Goal: Task Accomplishment & Management: Use online tool/utility

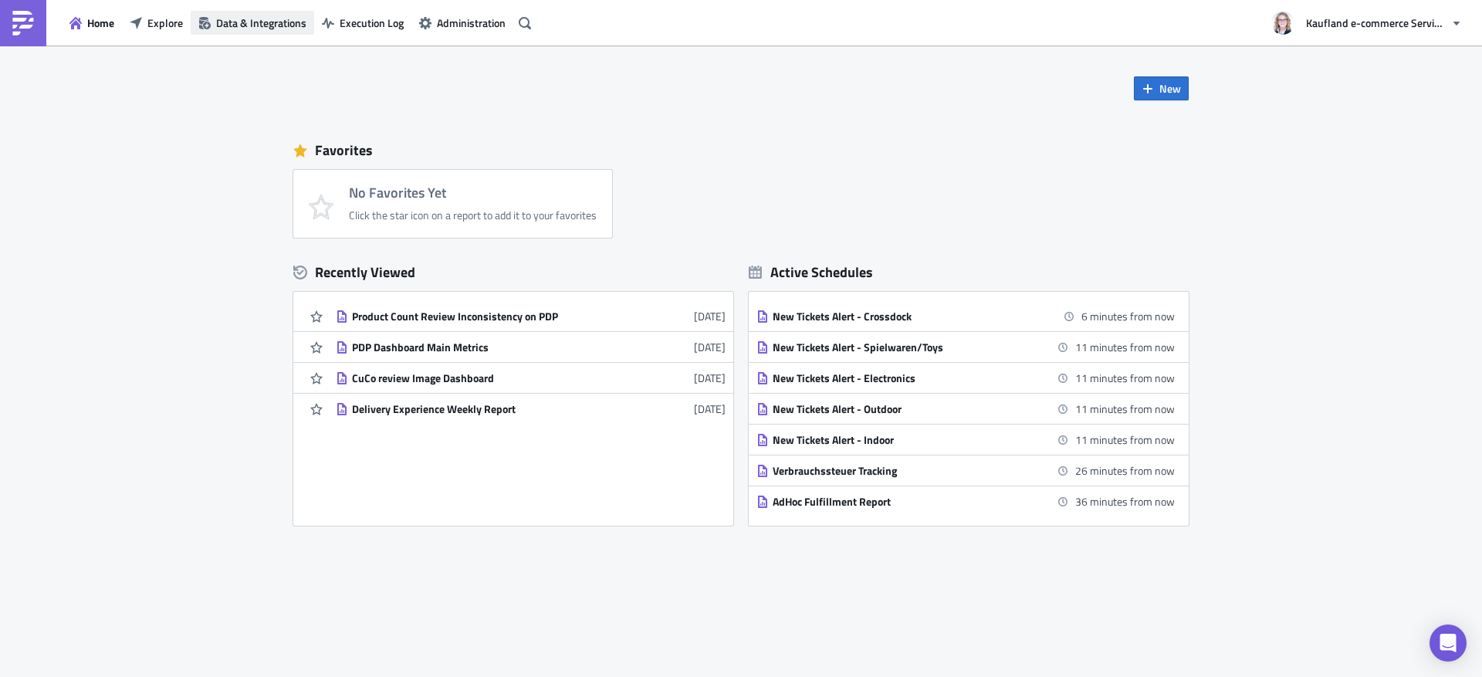
click at [227, 19] on span "Data & Integrations" at bounding box center [261, 23] width 90 height 16
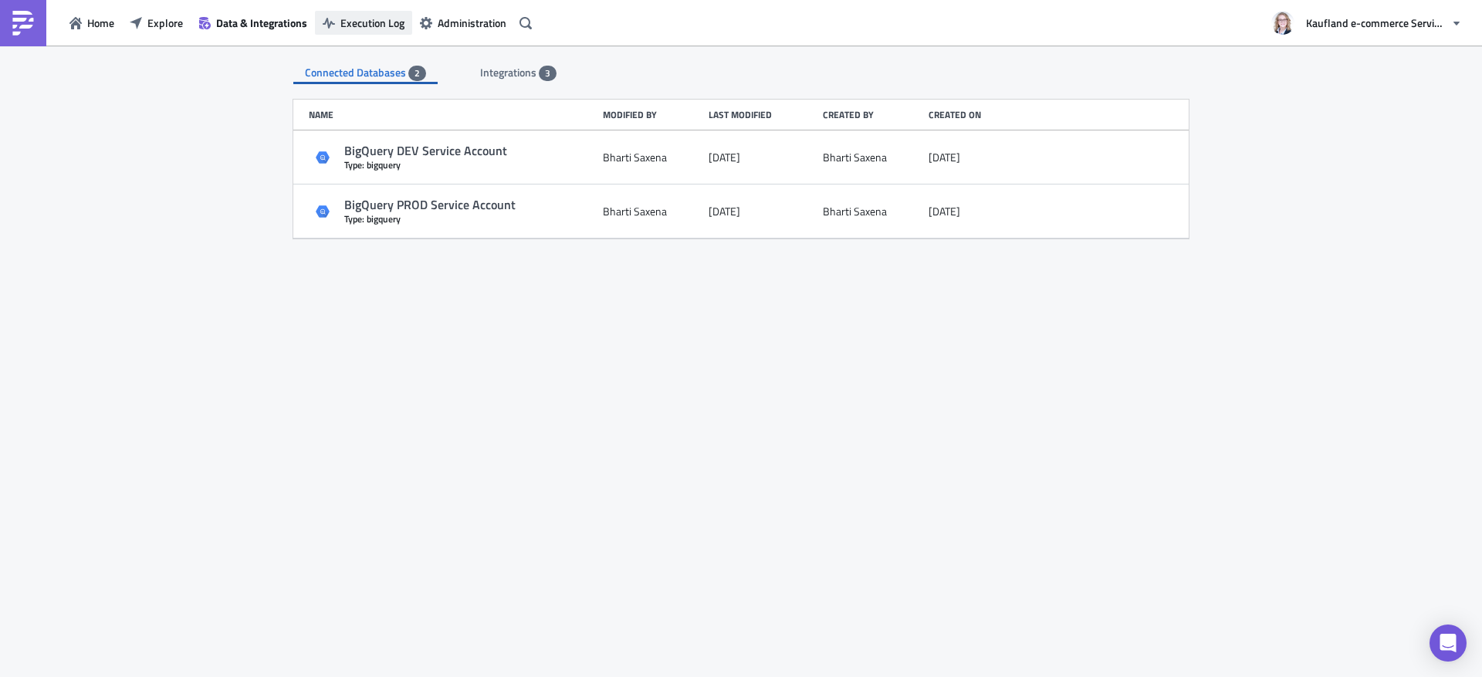
click at [346, 23] on span "Execution Log" at bounding box center [372, 23] width 64 height 16
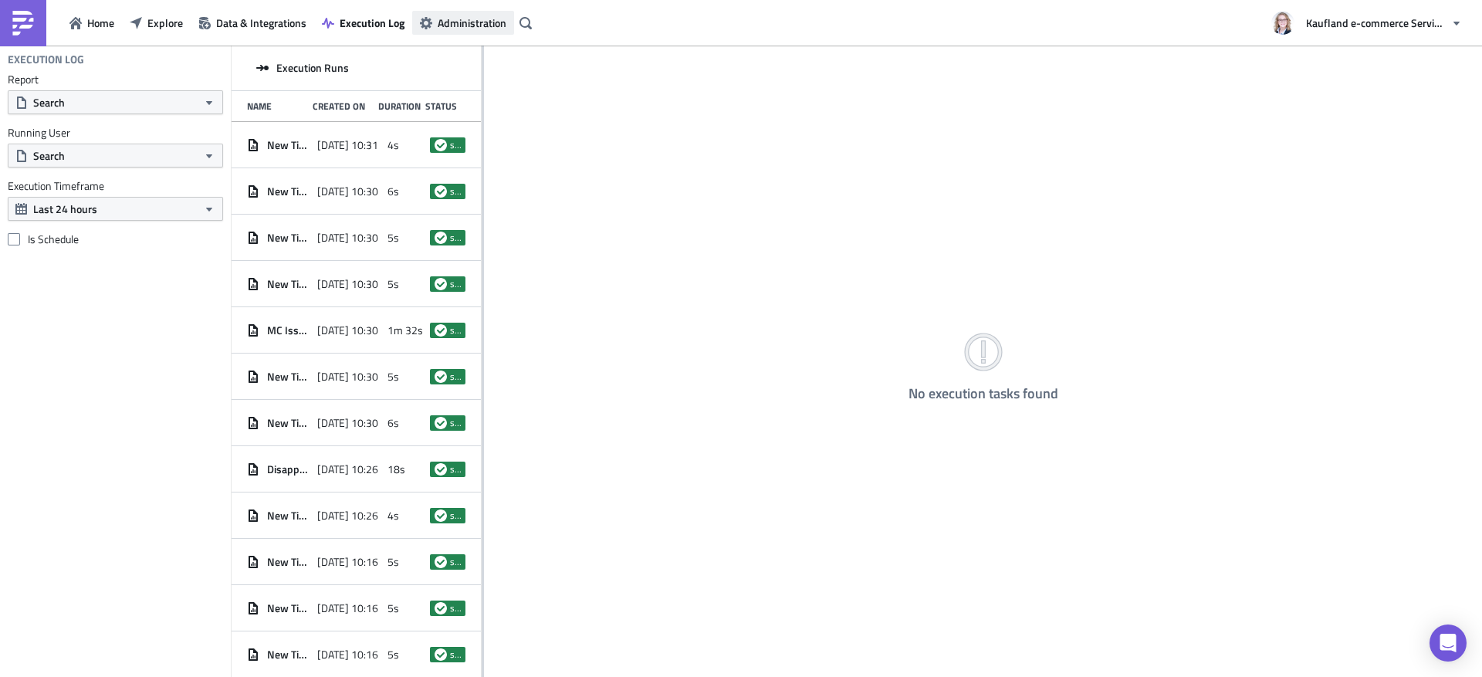
click at [468, 32] on button "Administration" at bounding box center [463, 23] width 102 height 24
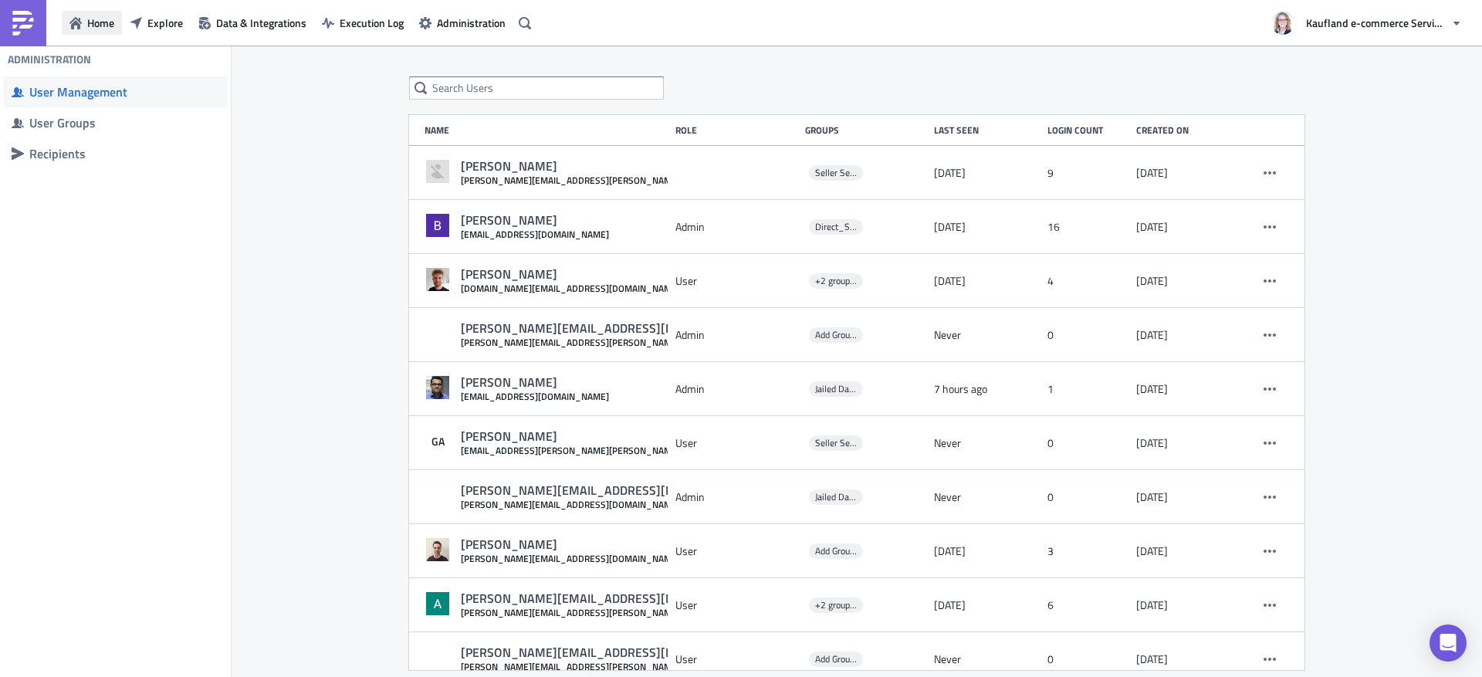
click at [86, 29] on button "Home" at bounding box center [92, 23] width 60 height 24
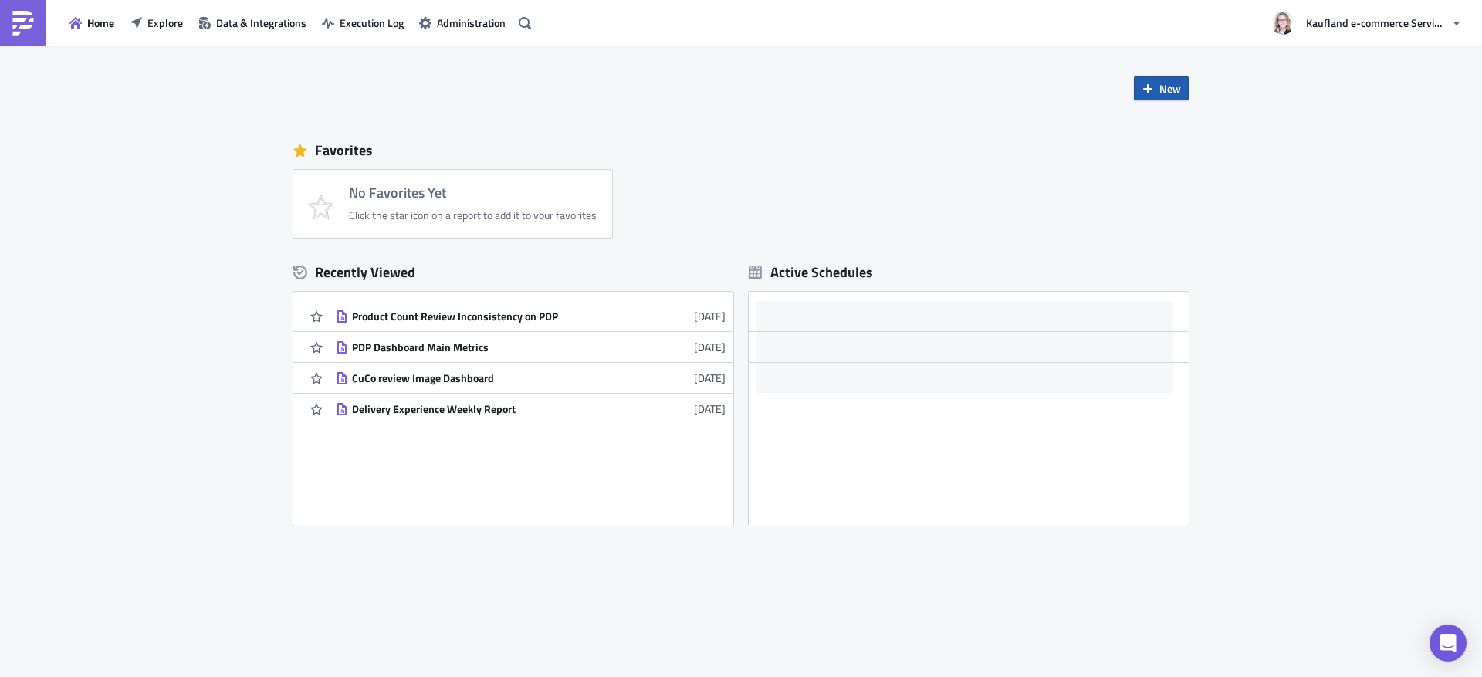
click at [1151, 89] on icon "button" at bounding box center [1147, 88] width 9 height 9
click at [1173, 125] on div "Report" at bounding box center [1212, 127] width 103 height 15
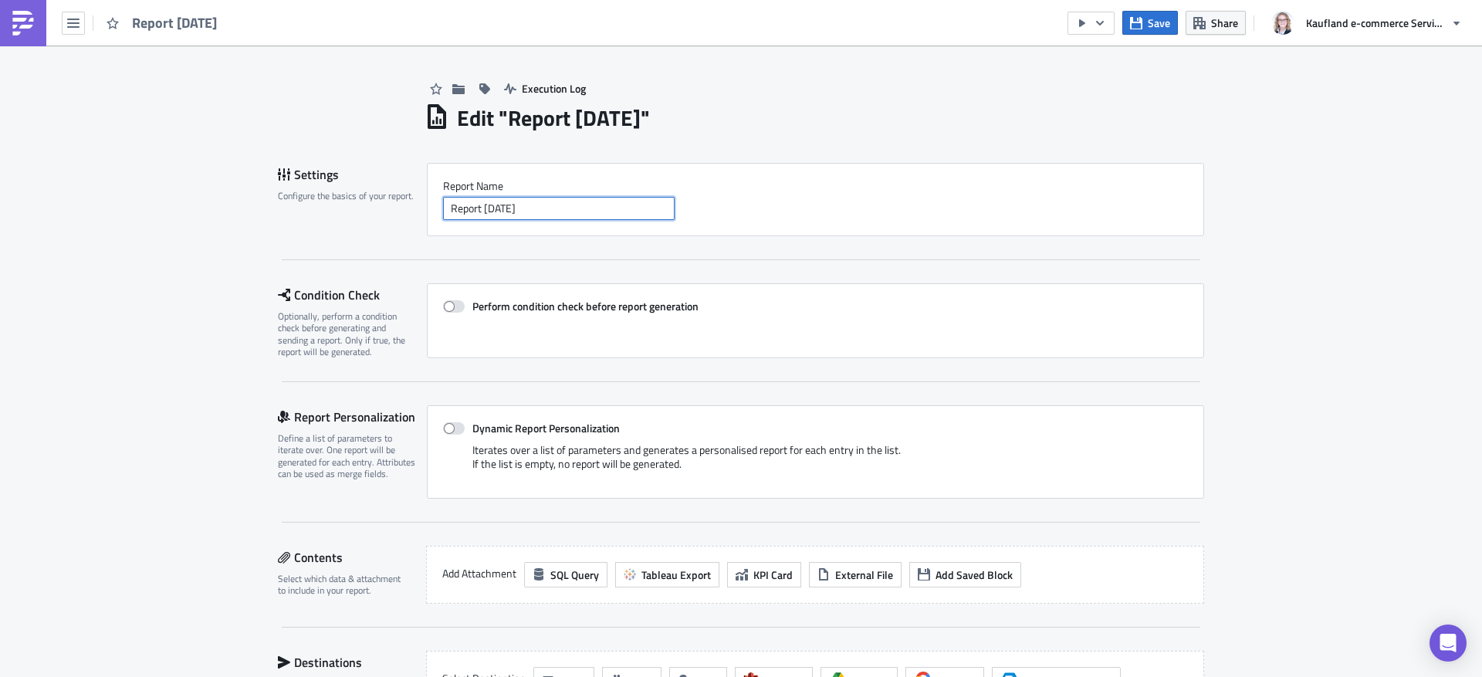
click at [553, 206] on input "Report [DATE]" at bounding box center [558, 208] width 231 height 23
drag, startPoint x: 553, startPoint y: 206, endPoint x: 317, endPoint y: 206, distance: 235.4
click at [317, 206] on div "Settings Configure the basics of your report. Report Nam﻿e Report [DATE]" at bounding box center [741, 199] width 926 height 73
paste input "Incoming Reviews over the last week"
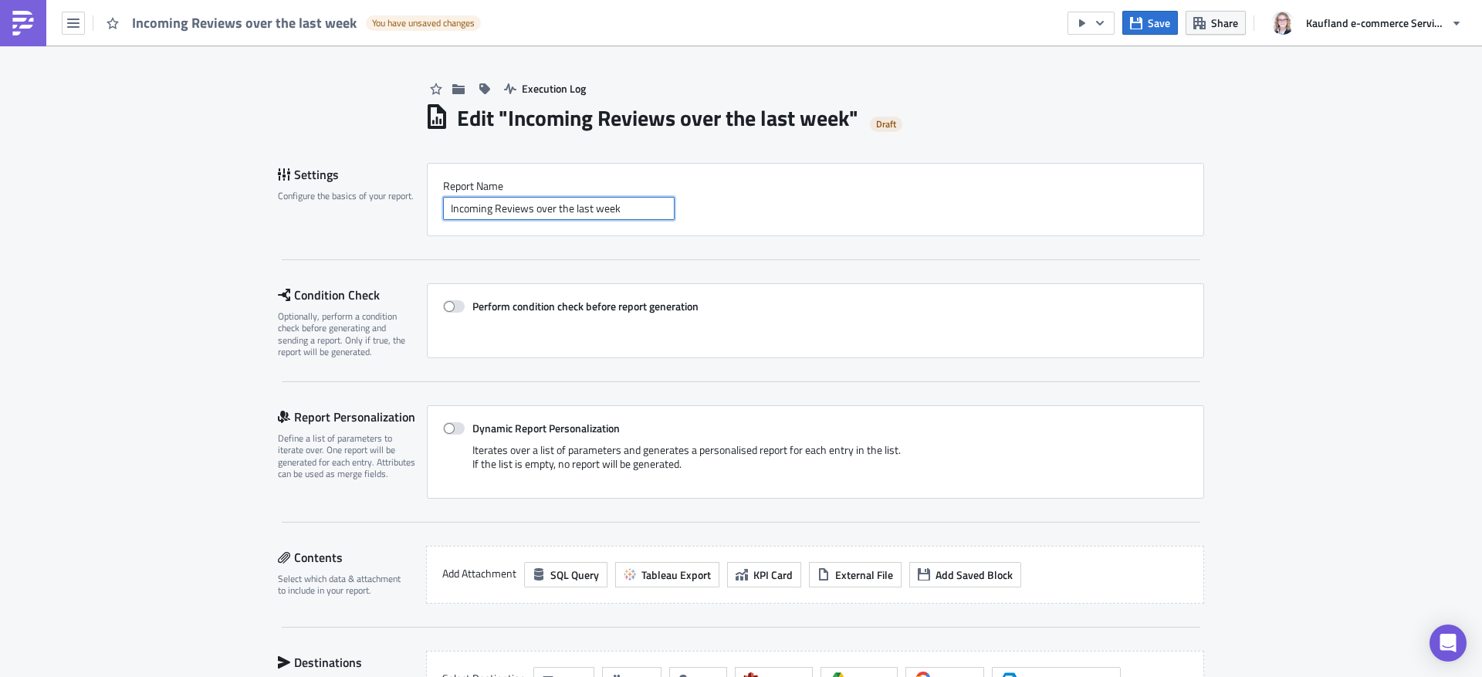
type input "Incoming Reviews over the last week"
click at [314, 252] on div "Settings Configure the basics of your report. Report Nam﻿e Incoming Reviews ove…" at bounding box center [741, 211] width 926 height 97
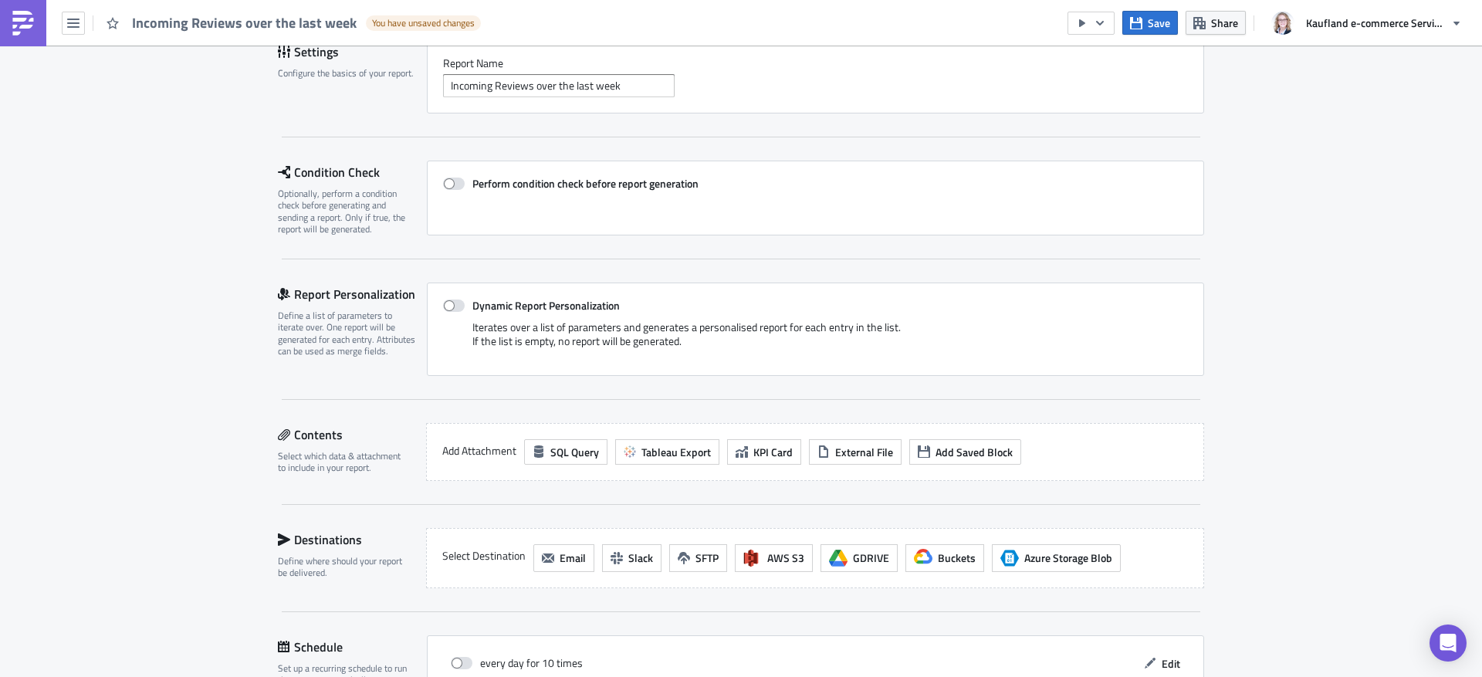
scroll to position [130, 0]
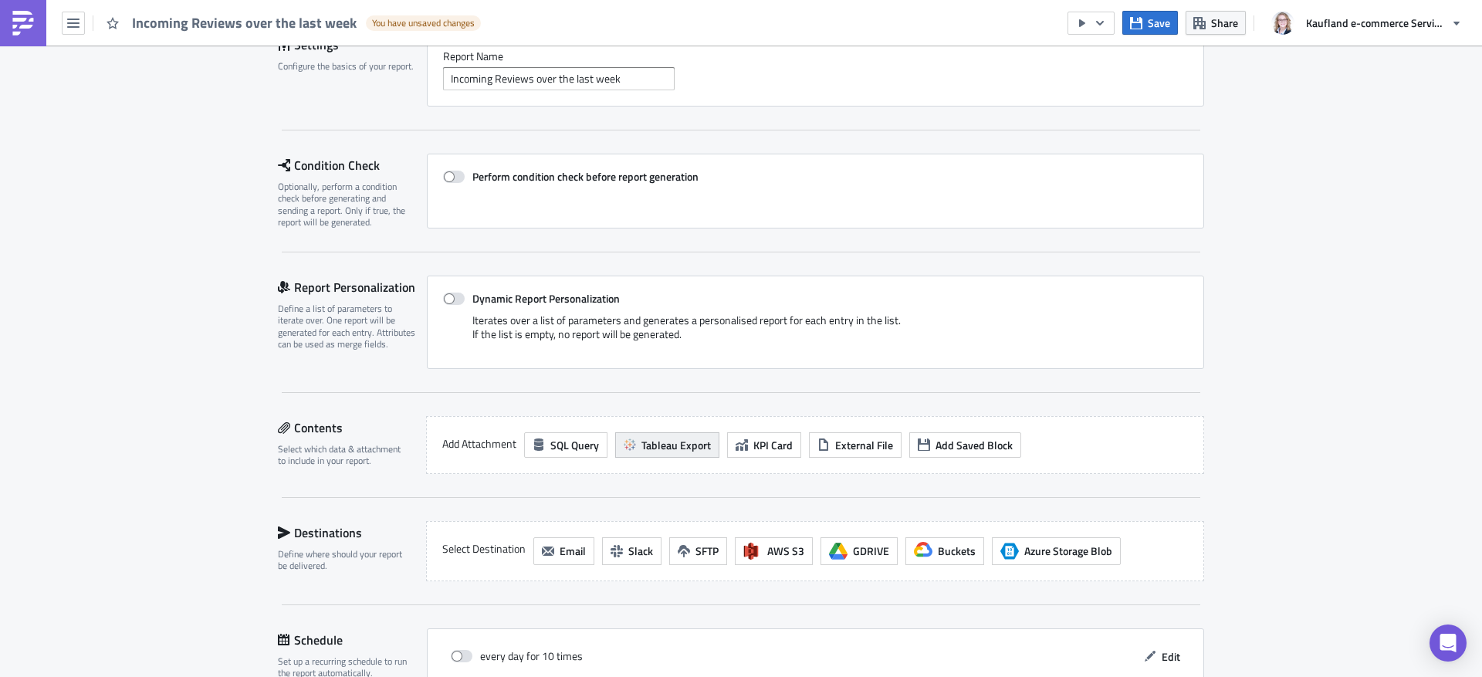
click at [654, 439] on span "Tableau Export" at bounding box center [675, 445] width 69 height 16
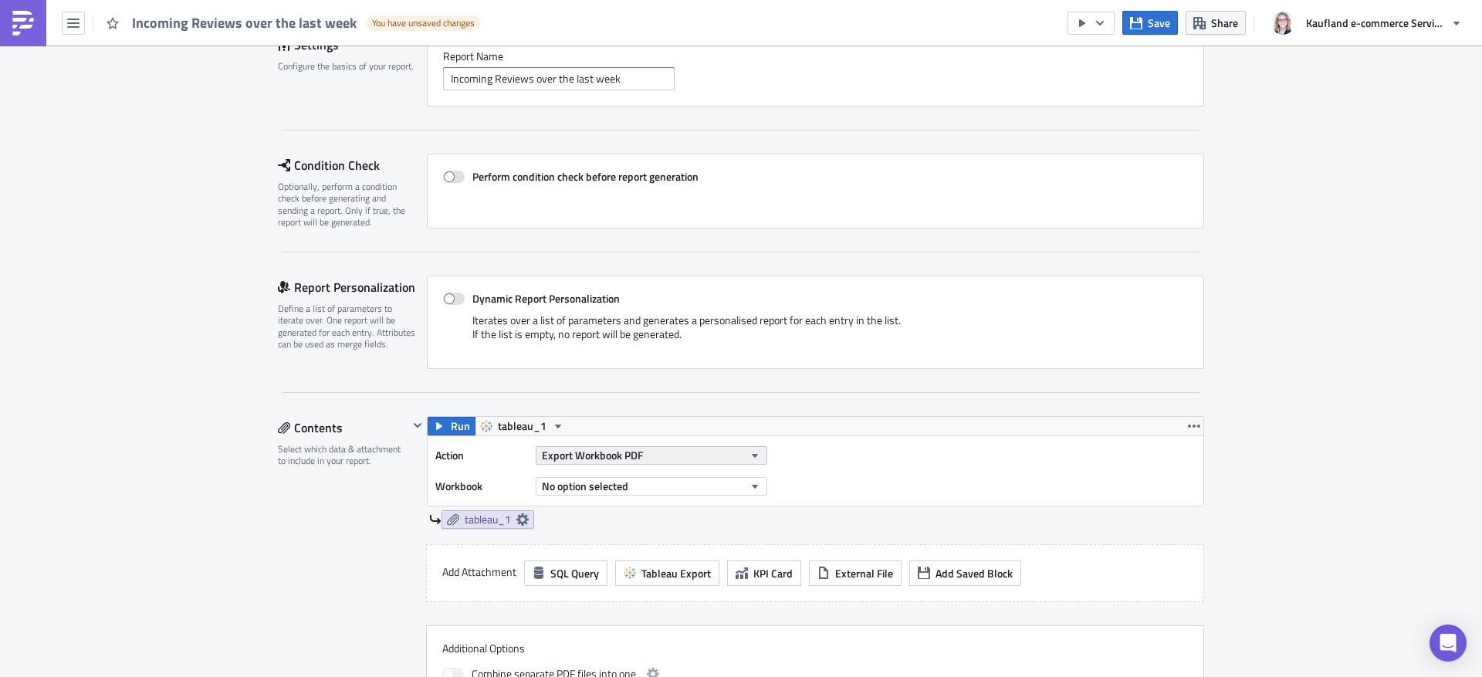
click at [659, 455] on button "Export Workbook PDF" at bounding box center [651, 455] width 231 height 19
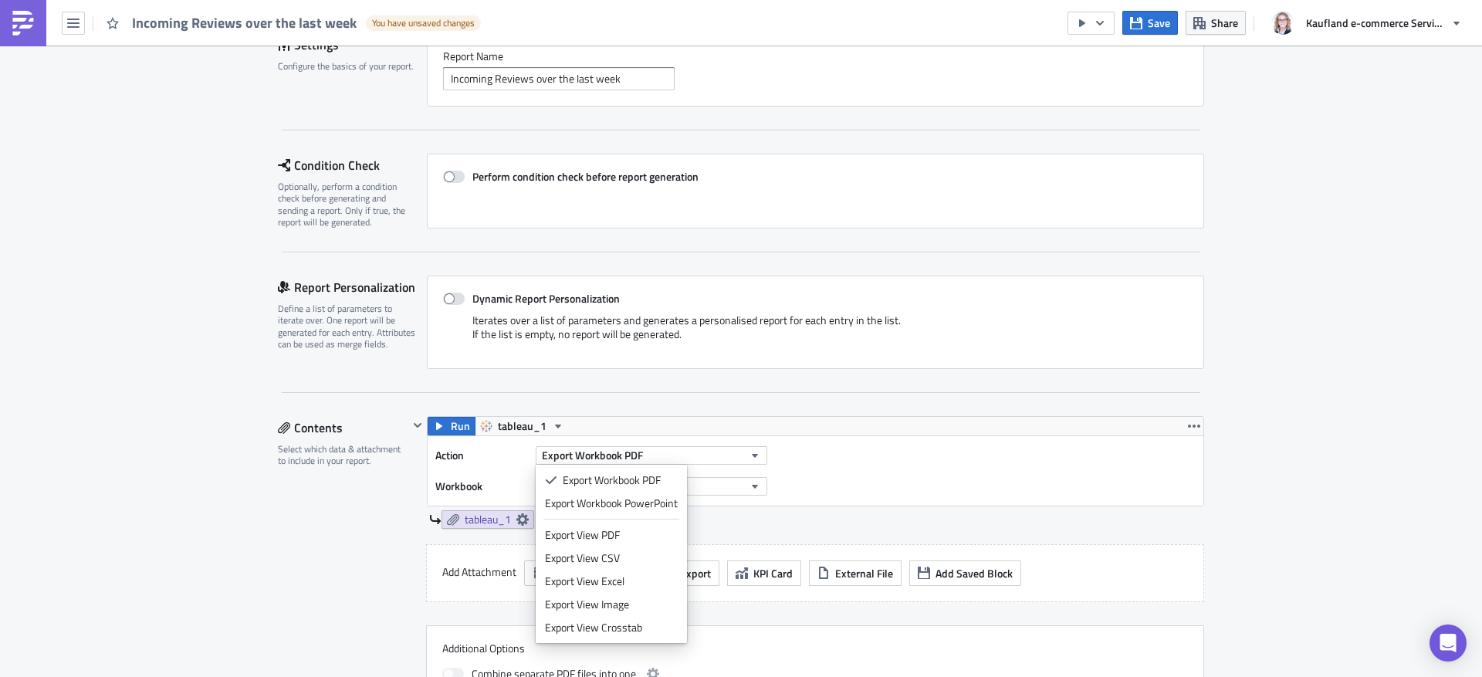
click at [911, 472] on div "Action Export Workbook PDF Workbook No option selected" at bounding box center [815, 470] width 776 height 69
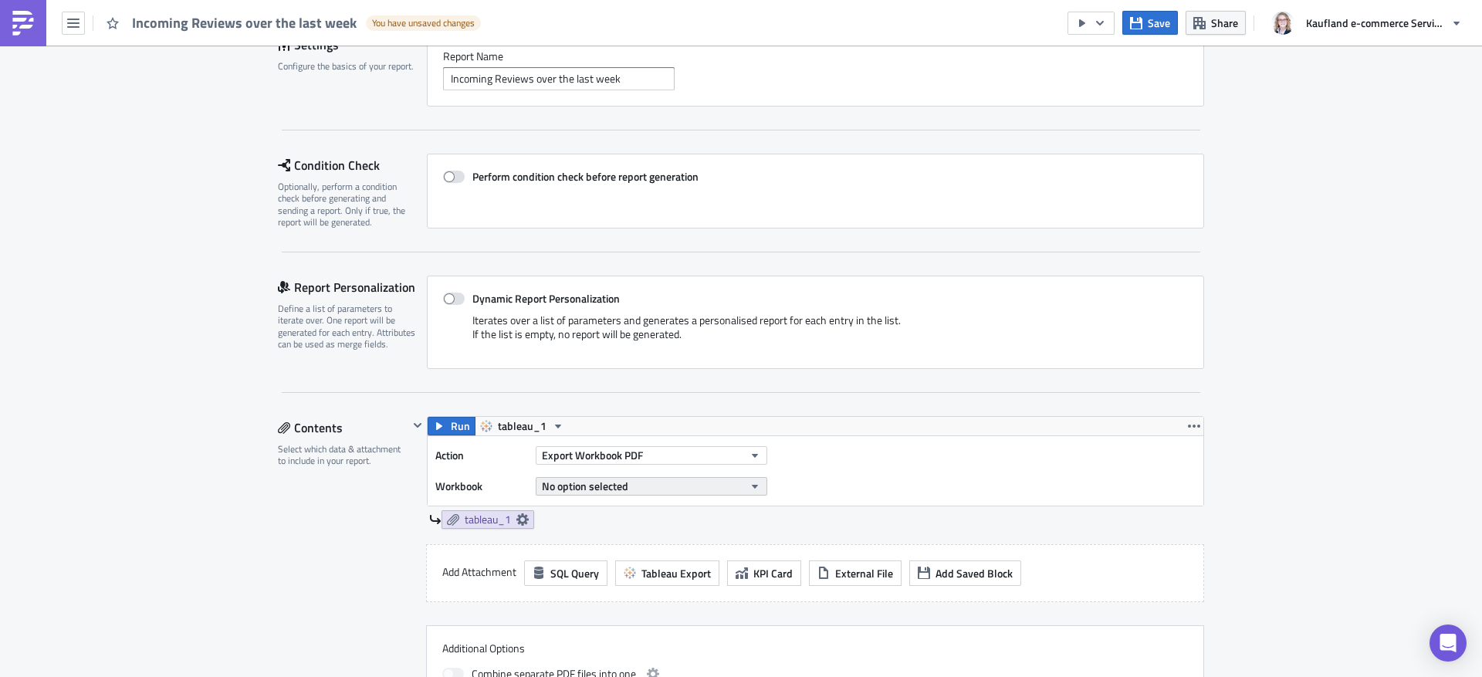
click at [719, 486] on button "No option selected" at bounding box center [651, 486] width 231 height 19
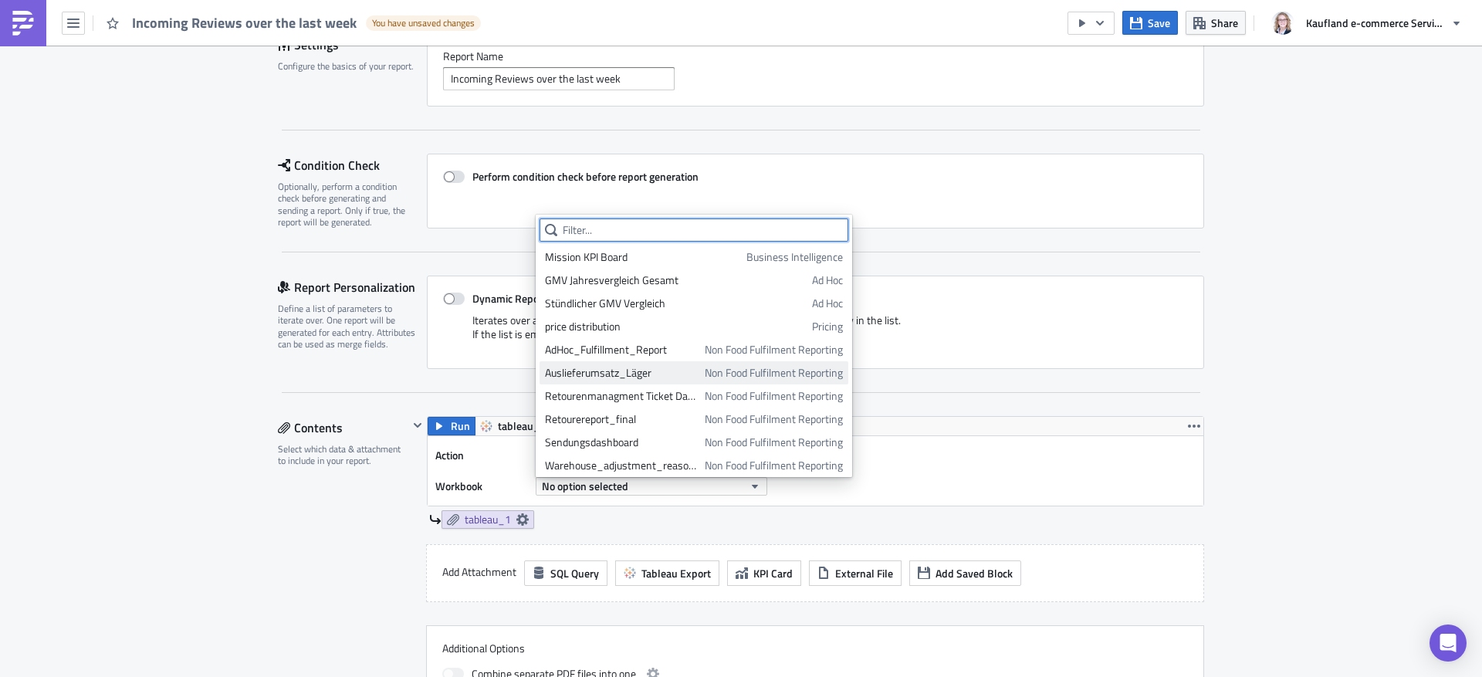
paste input "reviews-collection-weekly"
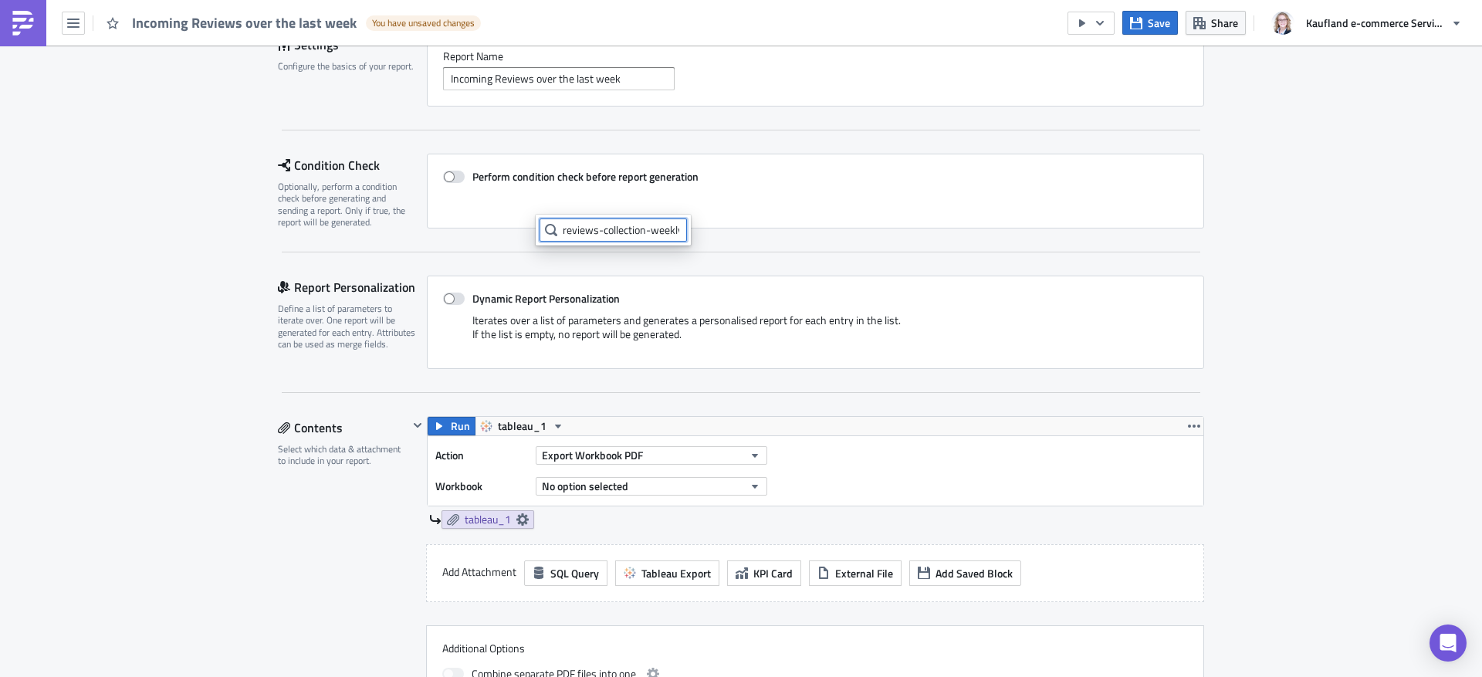
scroll to position [0, 13]
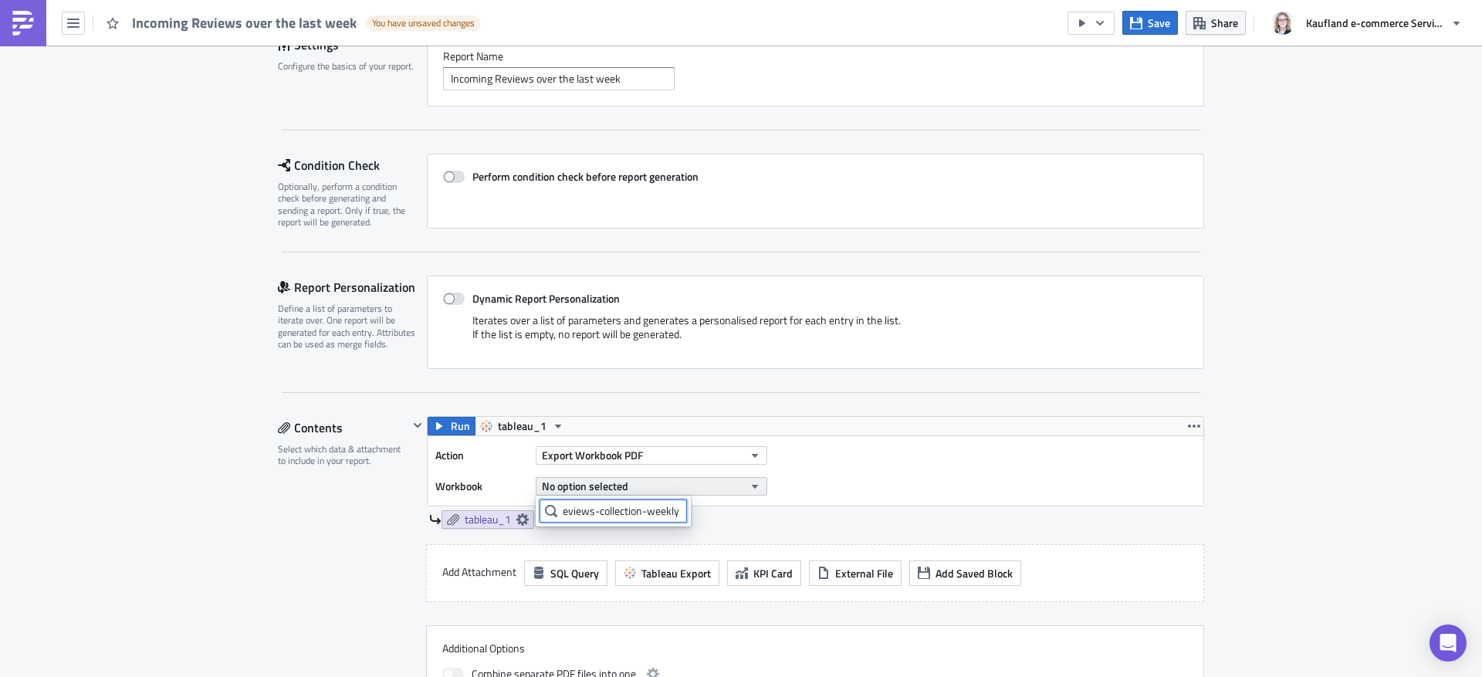
type input "reviews-collection-weekly"
click at [622, 485] on span "No option selected" at bounding box center [585, 486] width 86 height 16
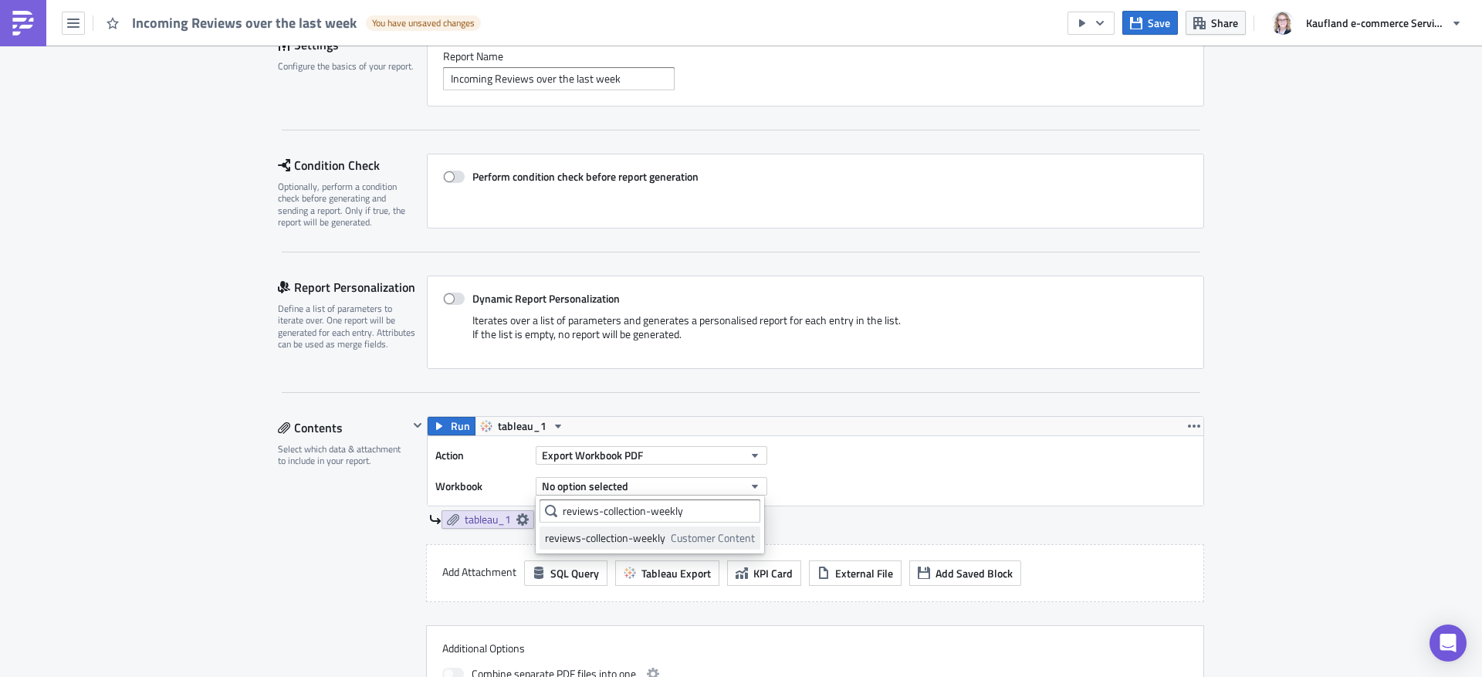
click at [603, 539] on div "reviews-collection-weekly" at bounding box center [605, 537] width 120 height 15
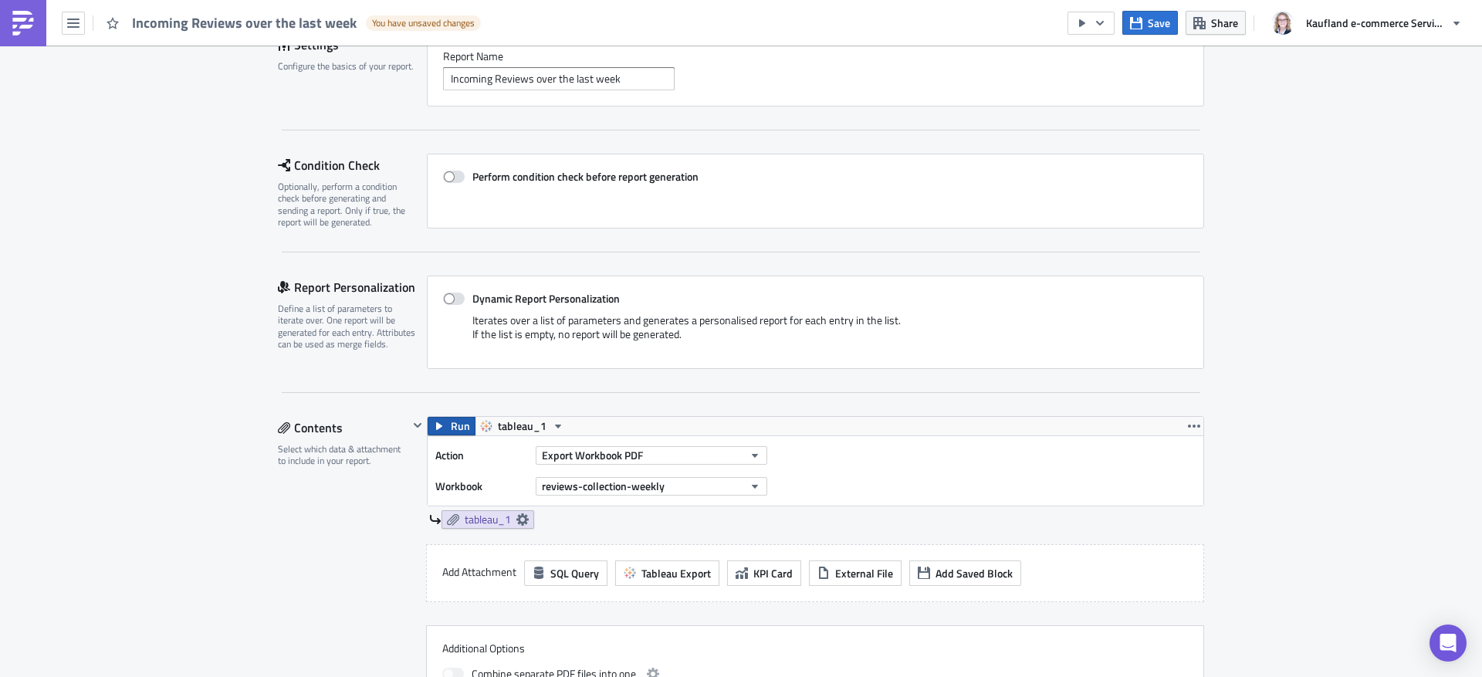
click at [451, 421] on span "Run" at bounding box center [460, 426] width 19 height 19
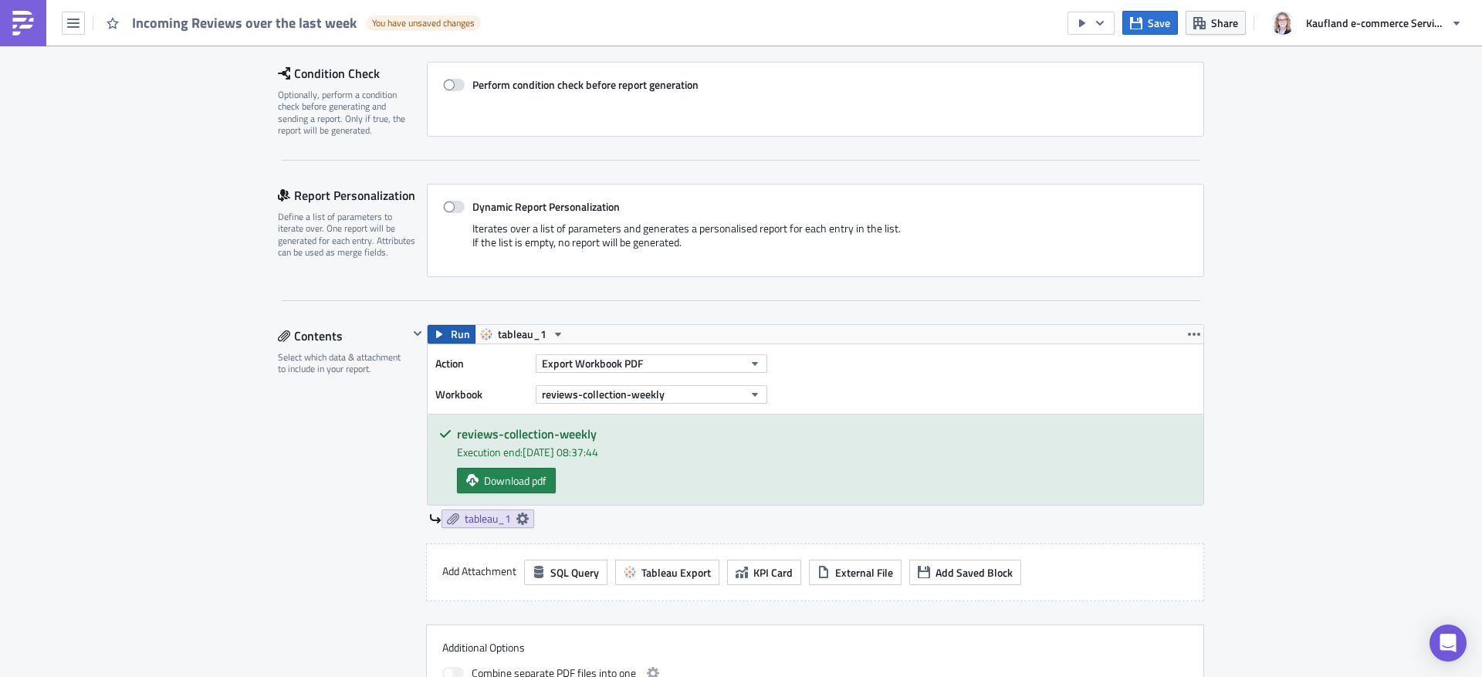
scroll to position [217, 0]
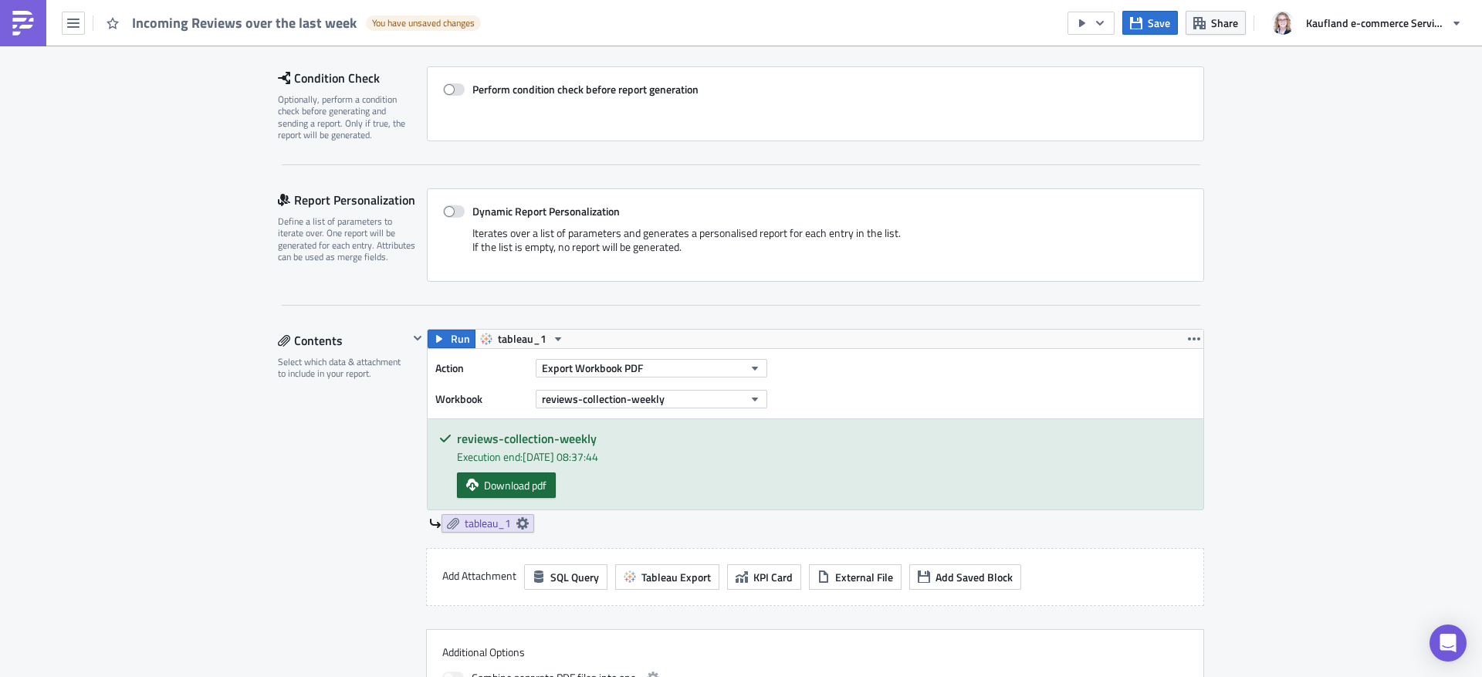
click at [508, 490] on span "Download pdf" at bounding box center [515, 485] width 63 height 16
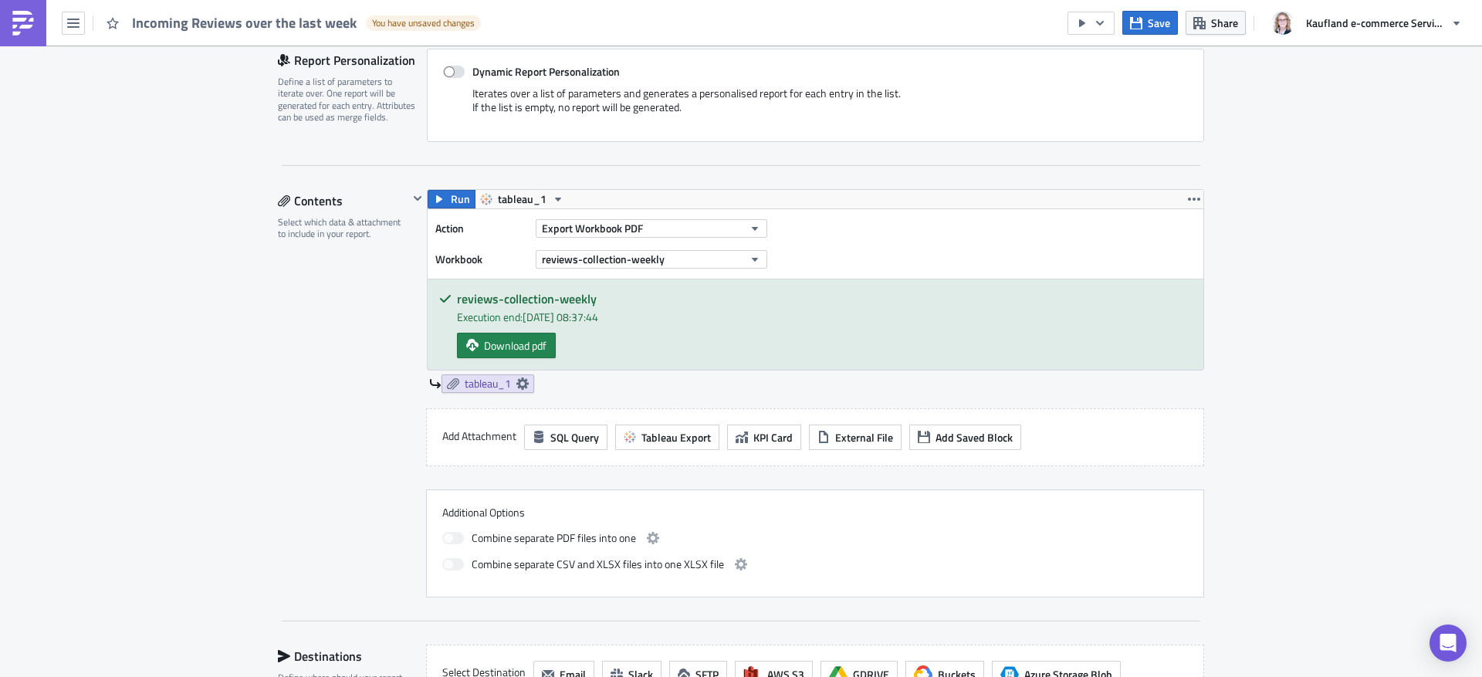
scroll to position [667, 0]
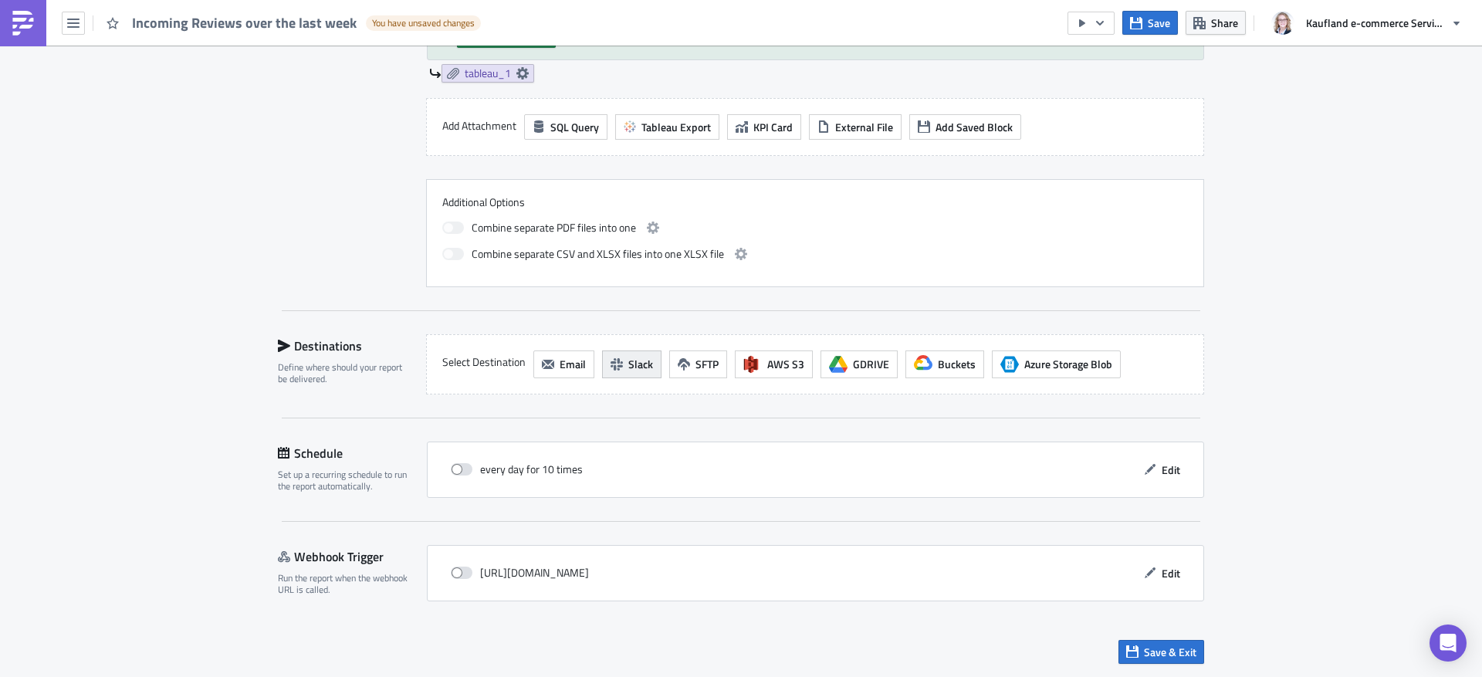
click at [631, 366] on span "Slack" at bounding box center [640, 364] width 25 height 16
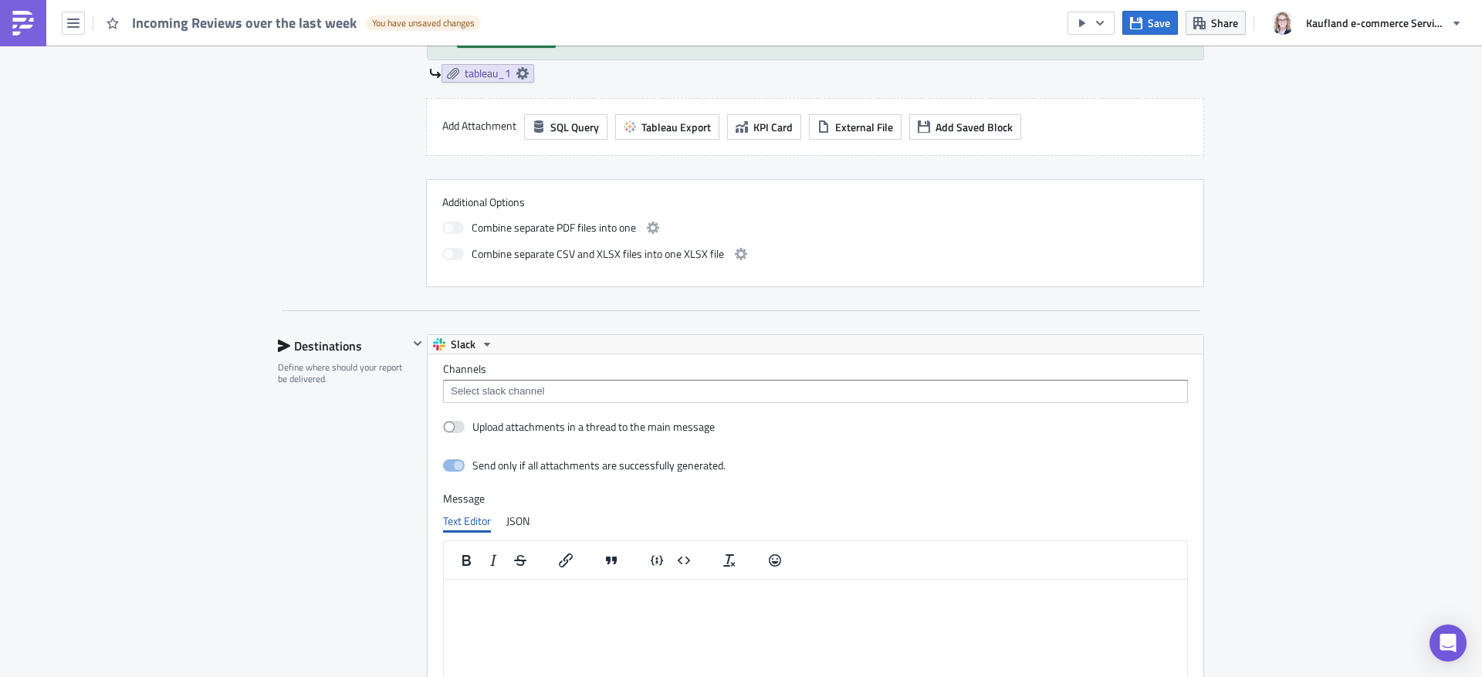
scroll to position [0, 0]
click at [614, 397] on input at bounding box center [814, 391] width 735 height 15
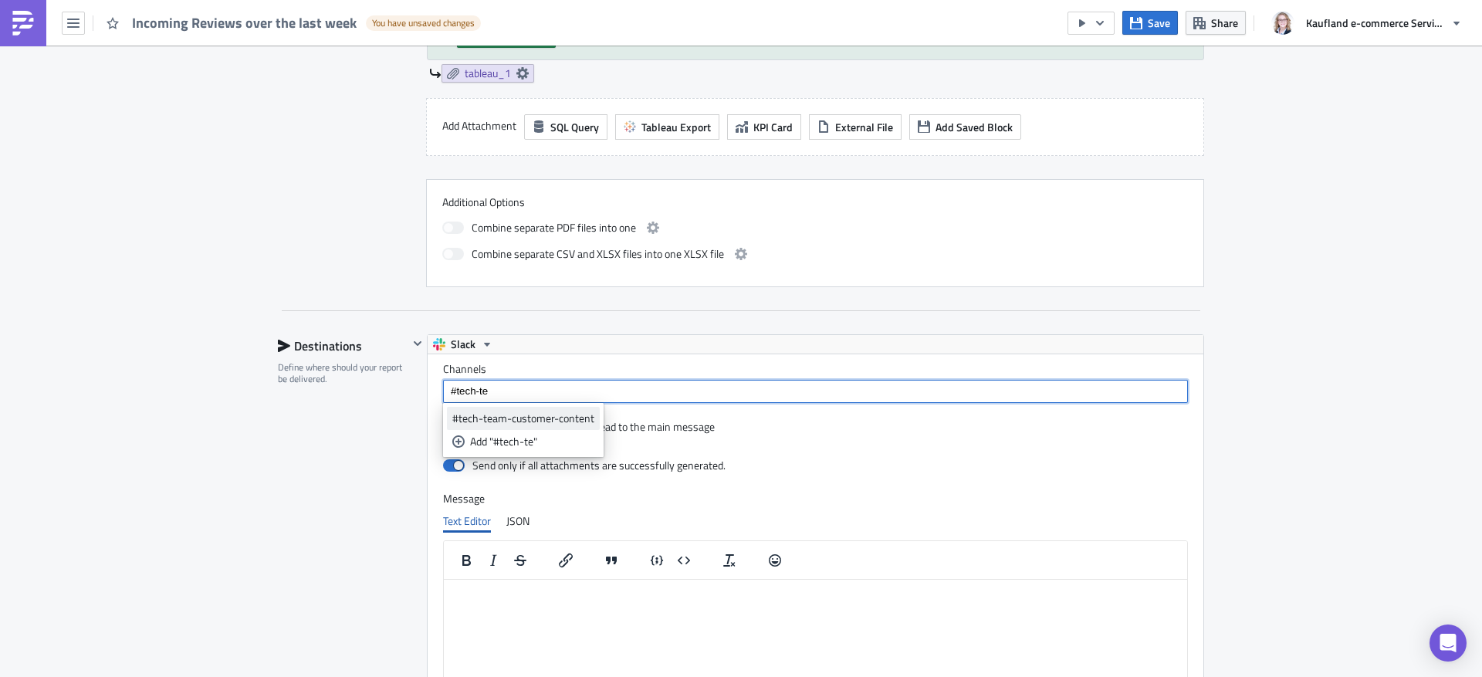
type input "#tech-te"
click at [583, 415] on div "#tech-team-customer-content" at bounding box center [523, 418] width 142 height 15
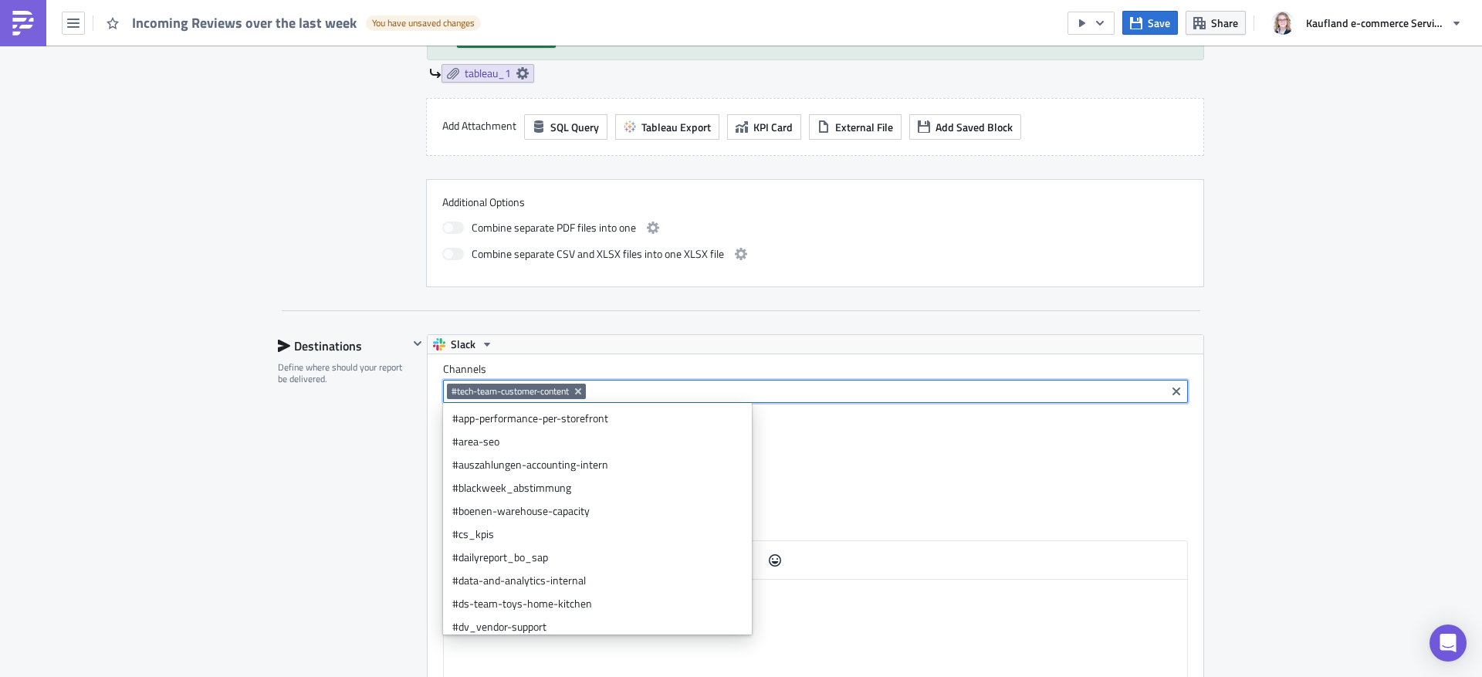
click at [943, 479] on div "Send only if all attachments are successfully generated." at bounding box center [815, 466] width 745 height 27
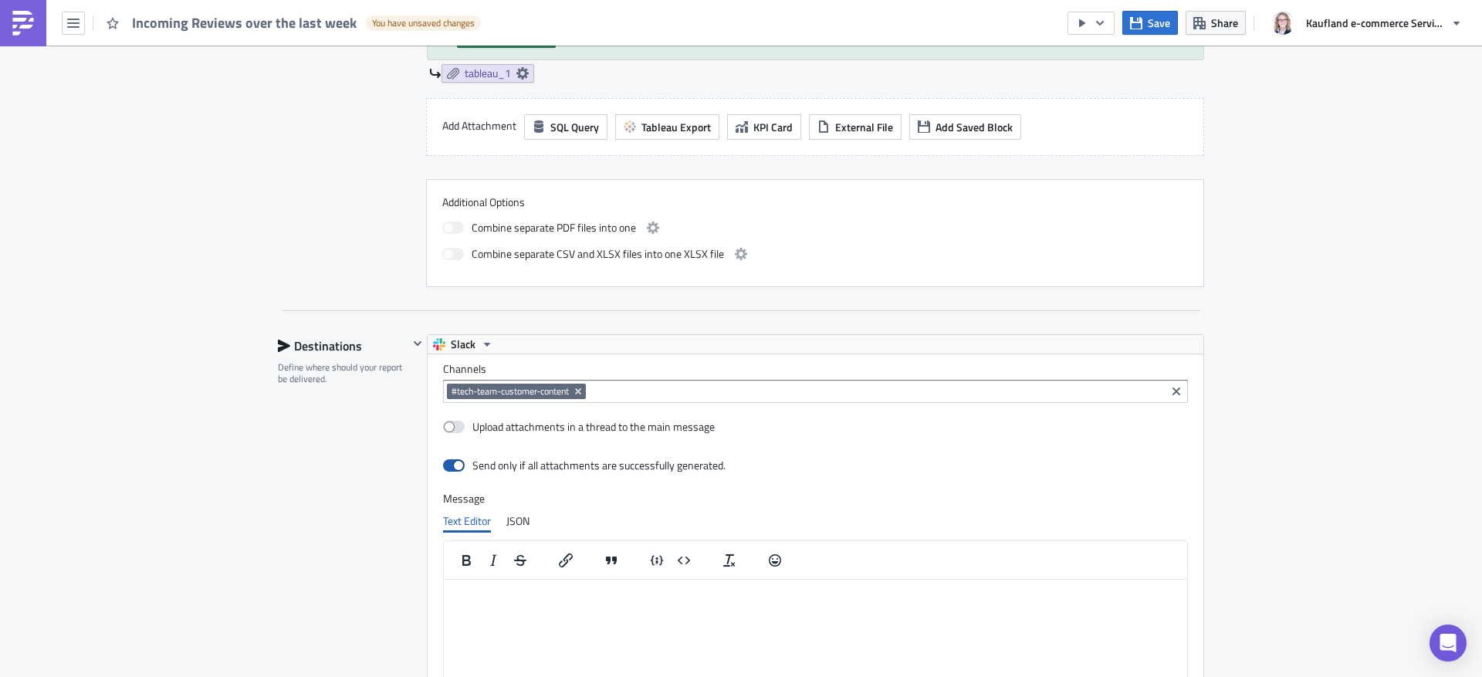
click at [468, 465] on label at bounding box center [457, 465] width 29 height 14
click at [456, 465] on input "checkbox" at bounding box center [451, 466] width 10 height 10
checkbox input "false"
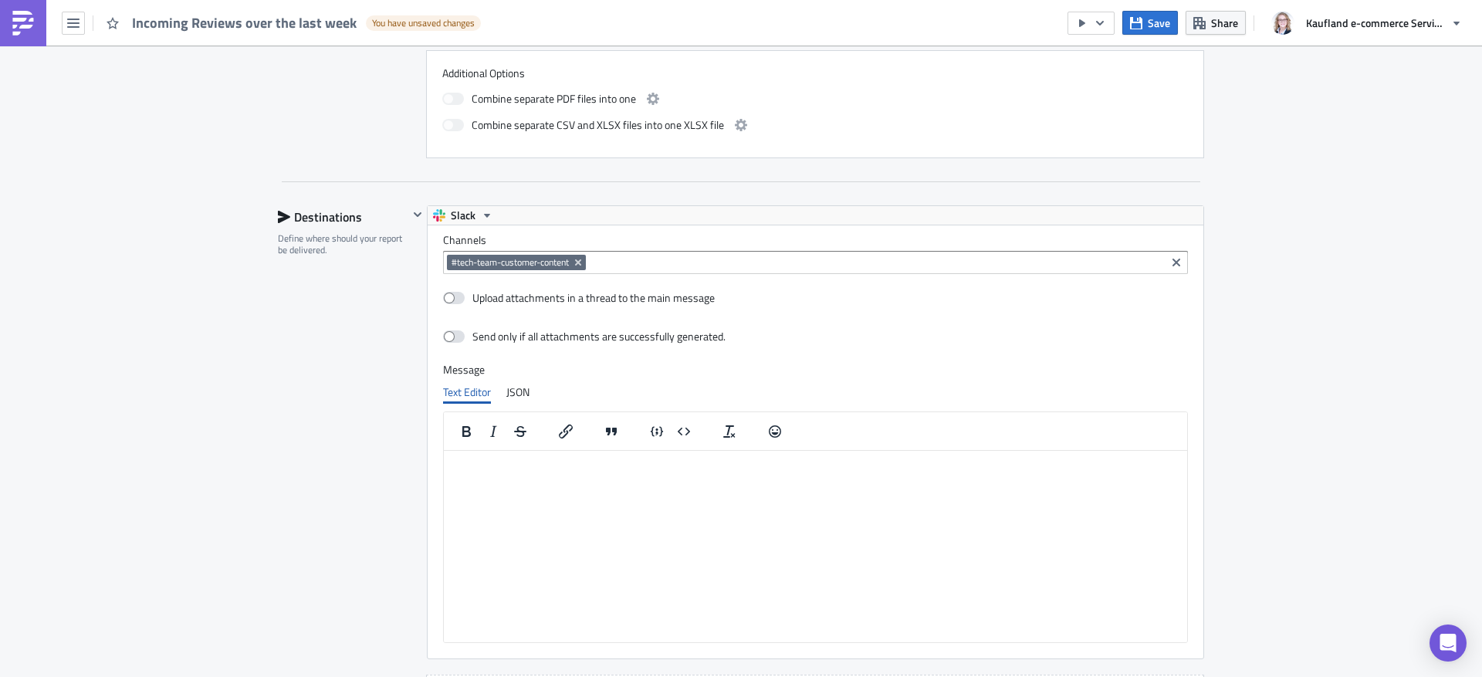
scroll to position [803, 0]
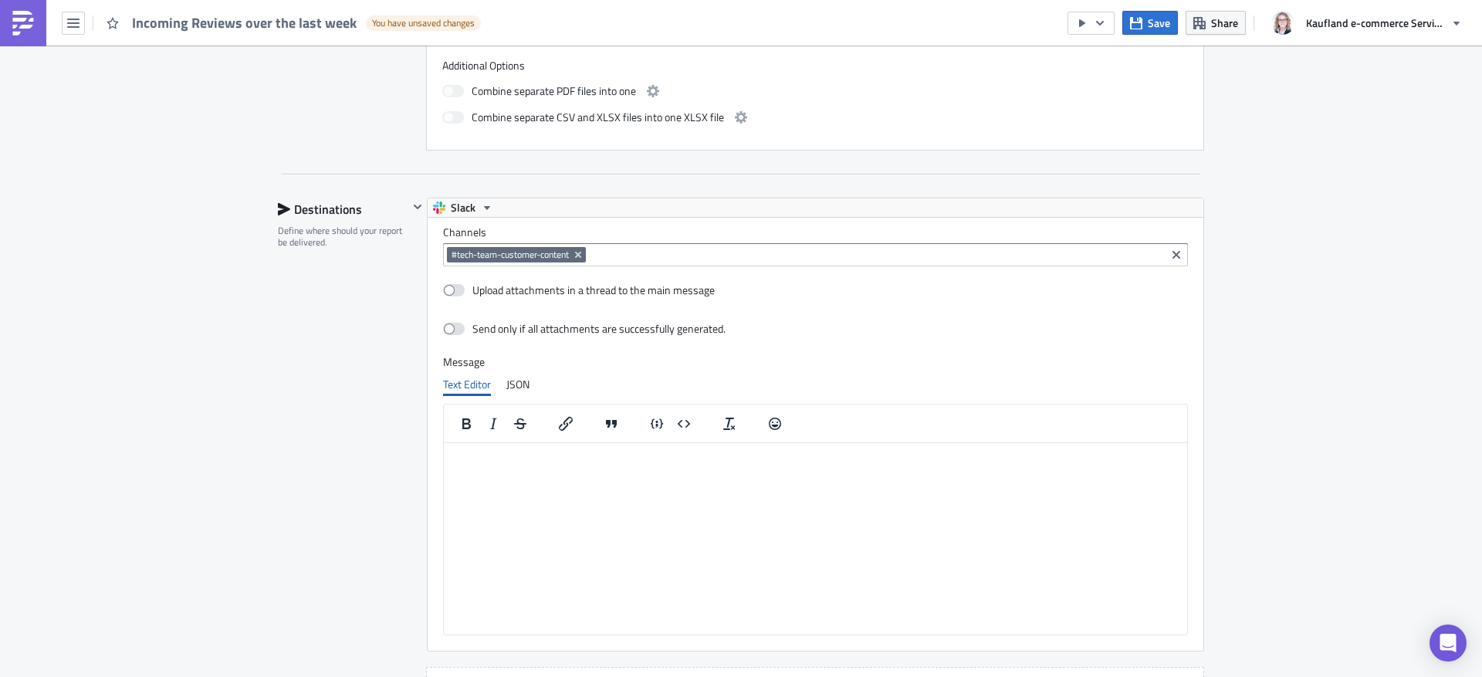
click at [567, 467] on html at bounding box center [815, 454] width 743 height 25
click at [637, 370] on div "Message Text Editor JSON XXXXXXXXXXXXXXXXXXXXXXXXXXXXXXXXXXXXXXXXXXXXXXXXXXXXXX…" at bounding box center [815, 495] width 745 height 280
click at [593, 467] on html at bounding box center [815, 454] width 743 height 25
click at [495, 455] on p "Updated Review Image Dashboard" at bounding box center [815, 454] width 731 height 12
drag, startPoint x: 637, startPoint y: 457, endPoint x: 394, endPoint y: 457, distance: 243.1
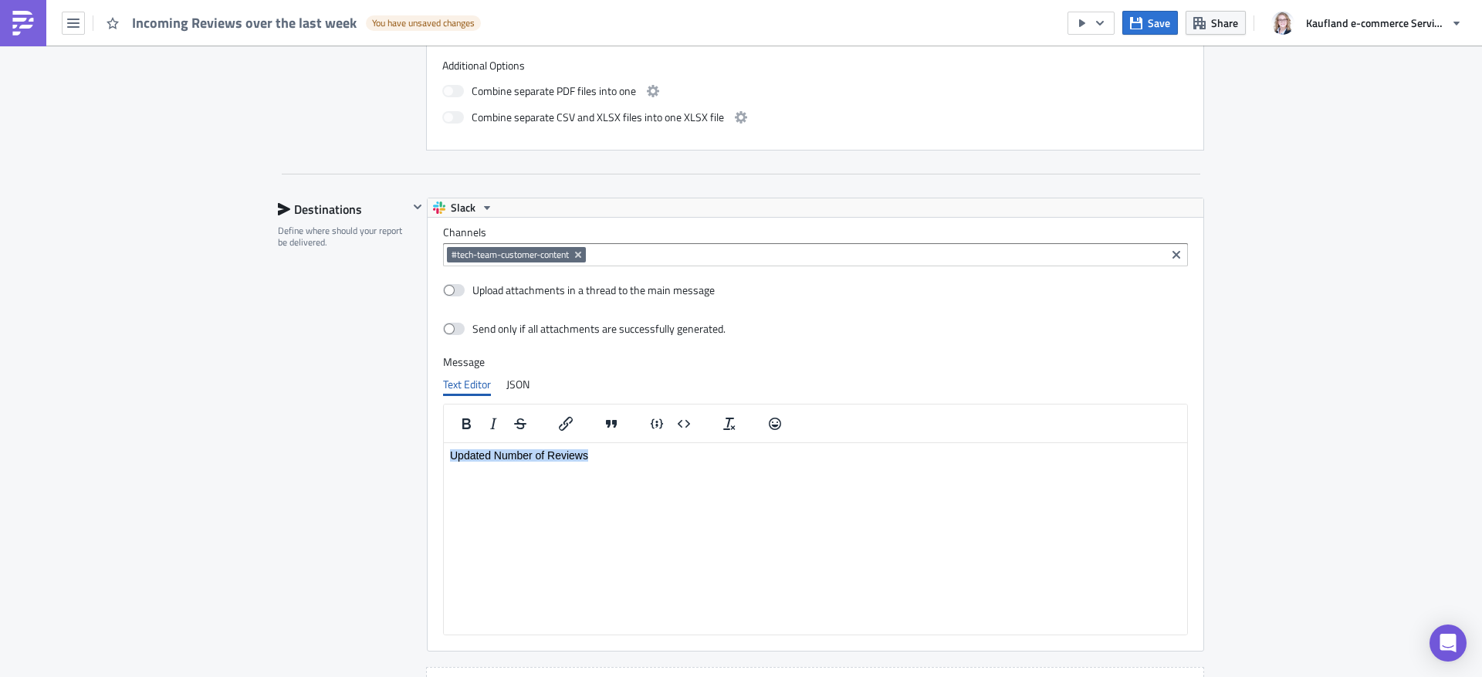
click at [444, 457] on html "Updated Number of Reviews" at bounding box center [815, 454] width 743 height 25
click at [468, 428] on icon "Bold" at bounding box center [466, 423] width 8 height 11
click at [362, 458] on div "Destinations Define where should your report be delivered." at bounding box center [343, 462] width 130 height 529
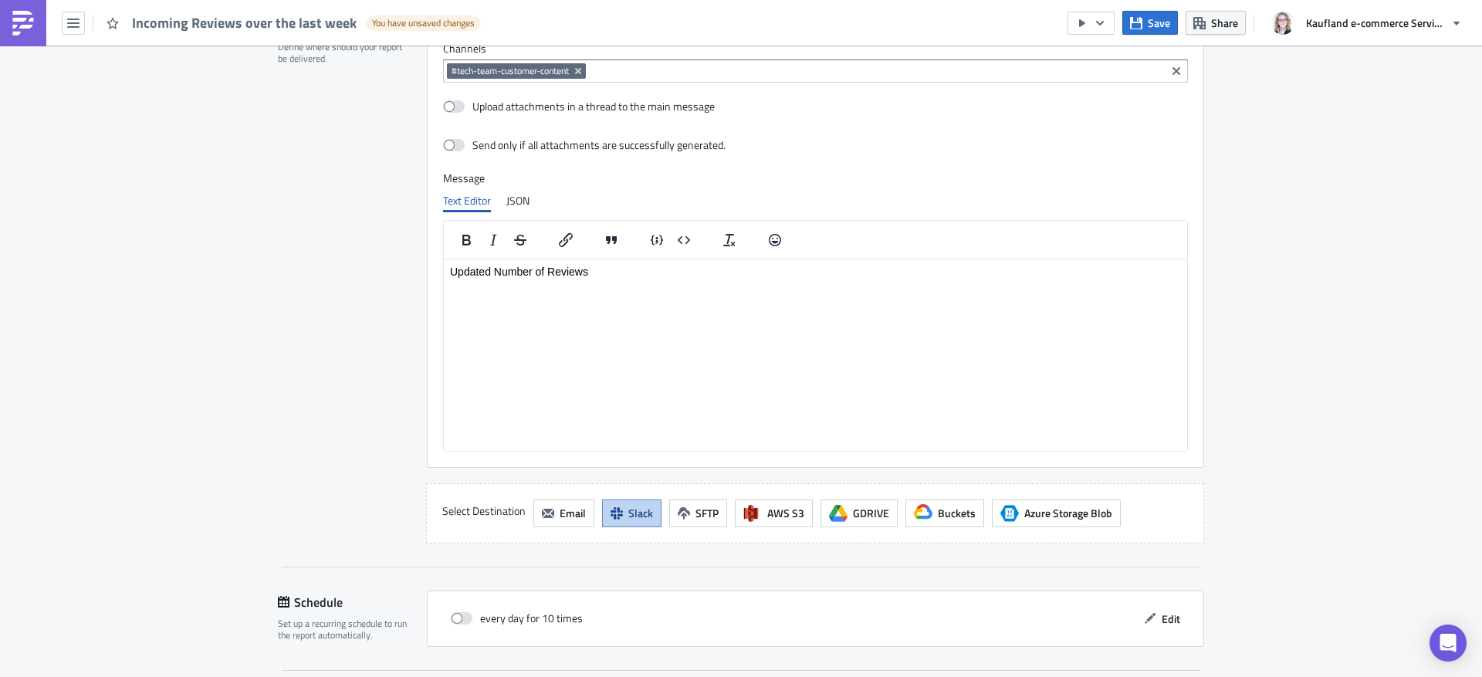
scroll to position [1136, 0]
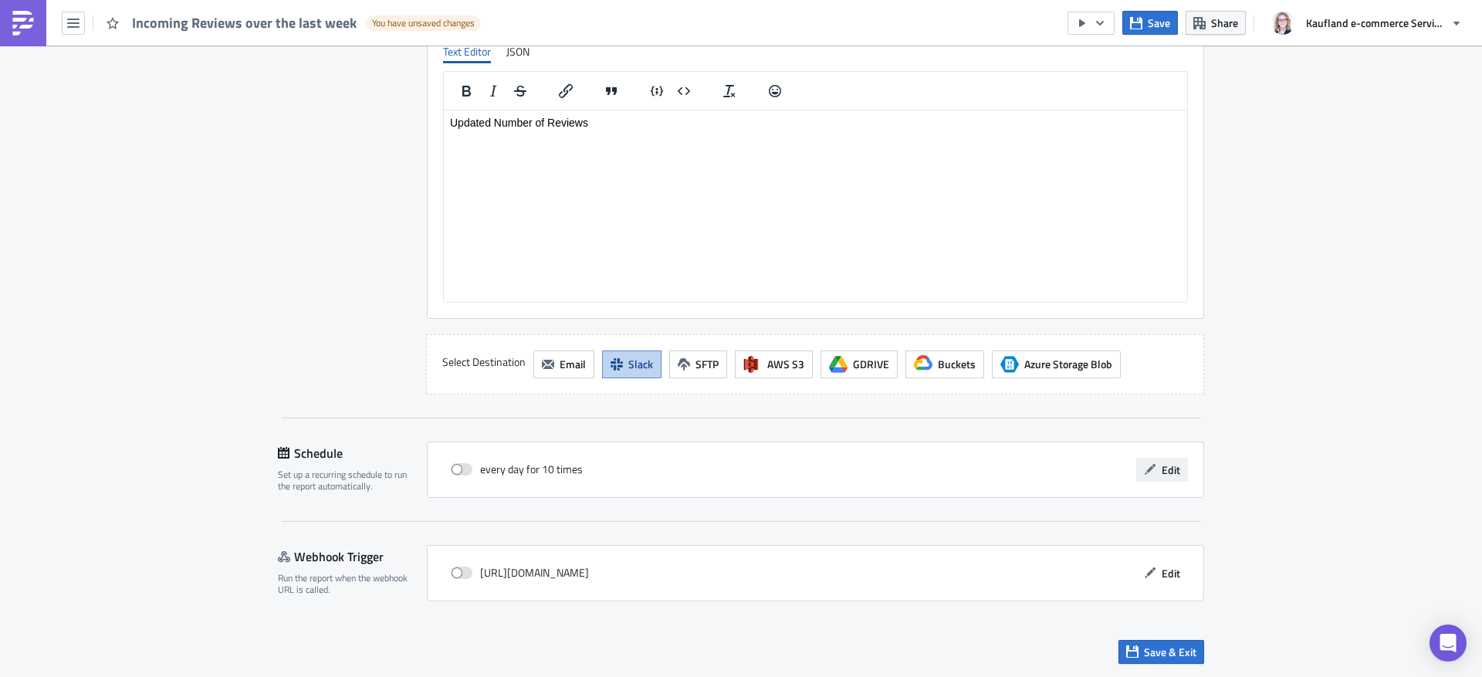
click at [1167, 468] on span "Edit" at bounding box center [1170, 469] width 19 height 16
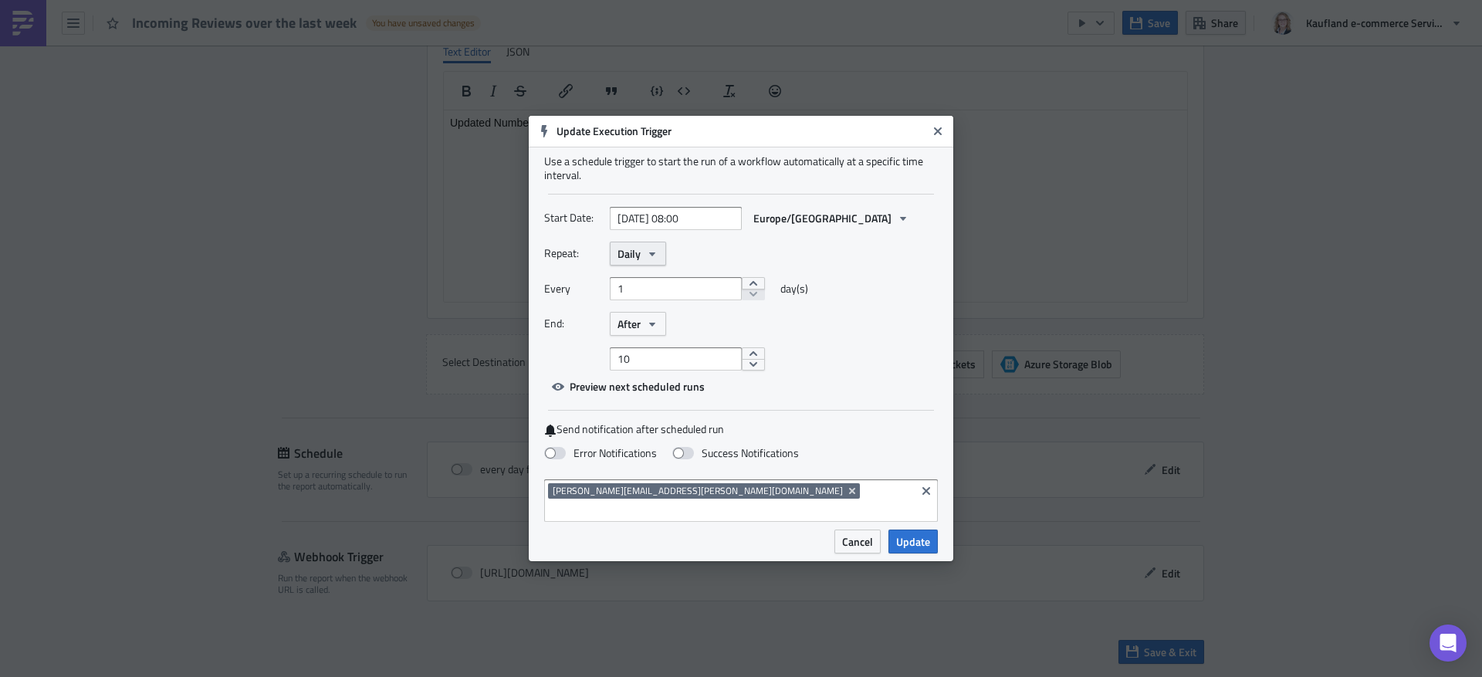
click at [633, 262] on span "Daily" at bounding box center [628, 253] width 23 height 16
click at [638, 334] on div "Weekly" at bounding box center [683, 326] width 128 height 15
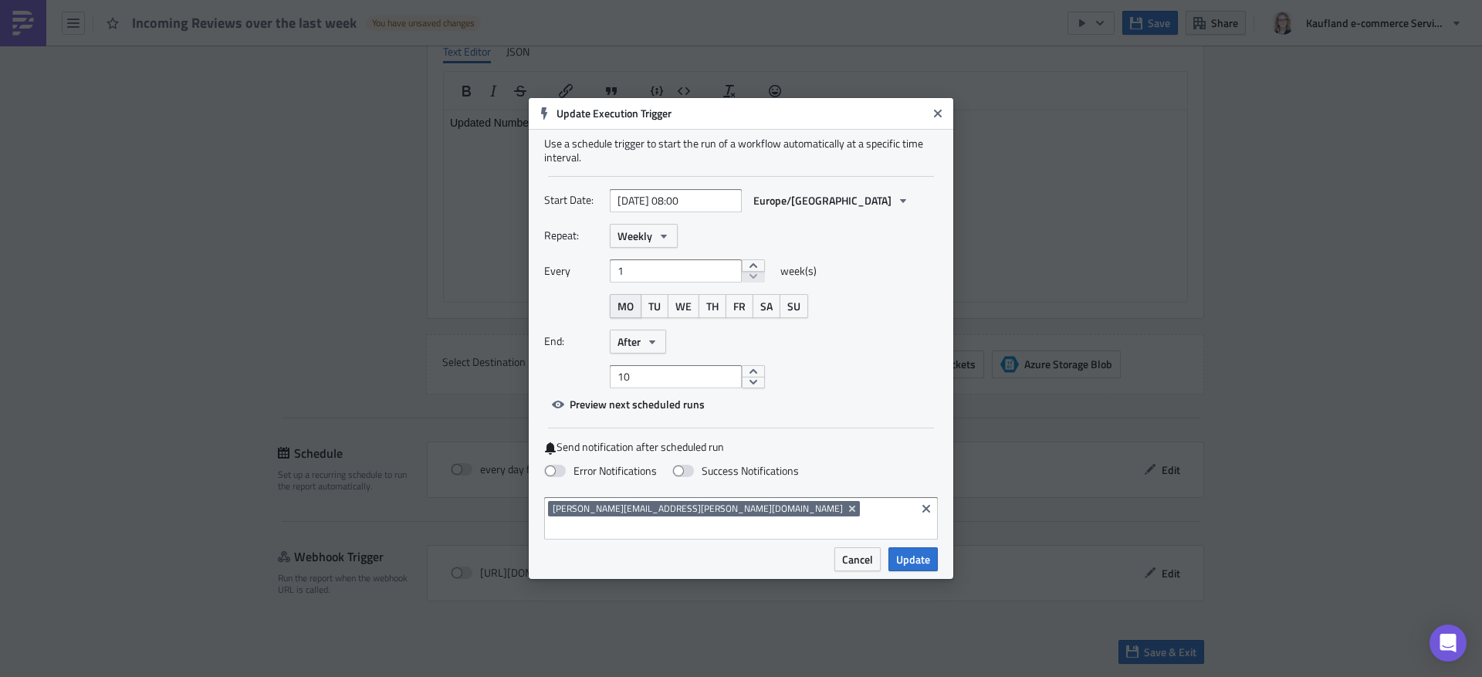
click at [631, 308] on span "MO" at bounding box center [625, 306] width 16 height 16
click at [703, 388] on input "10" at bounding box center [676, 376] width 132 height 23
click at [661, 352] on button "After" at bounding box center [638, 341] width 56 height 24
click at [654, 373] on div "Never" at bounding box center [683, 368] width 128 height 15
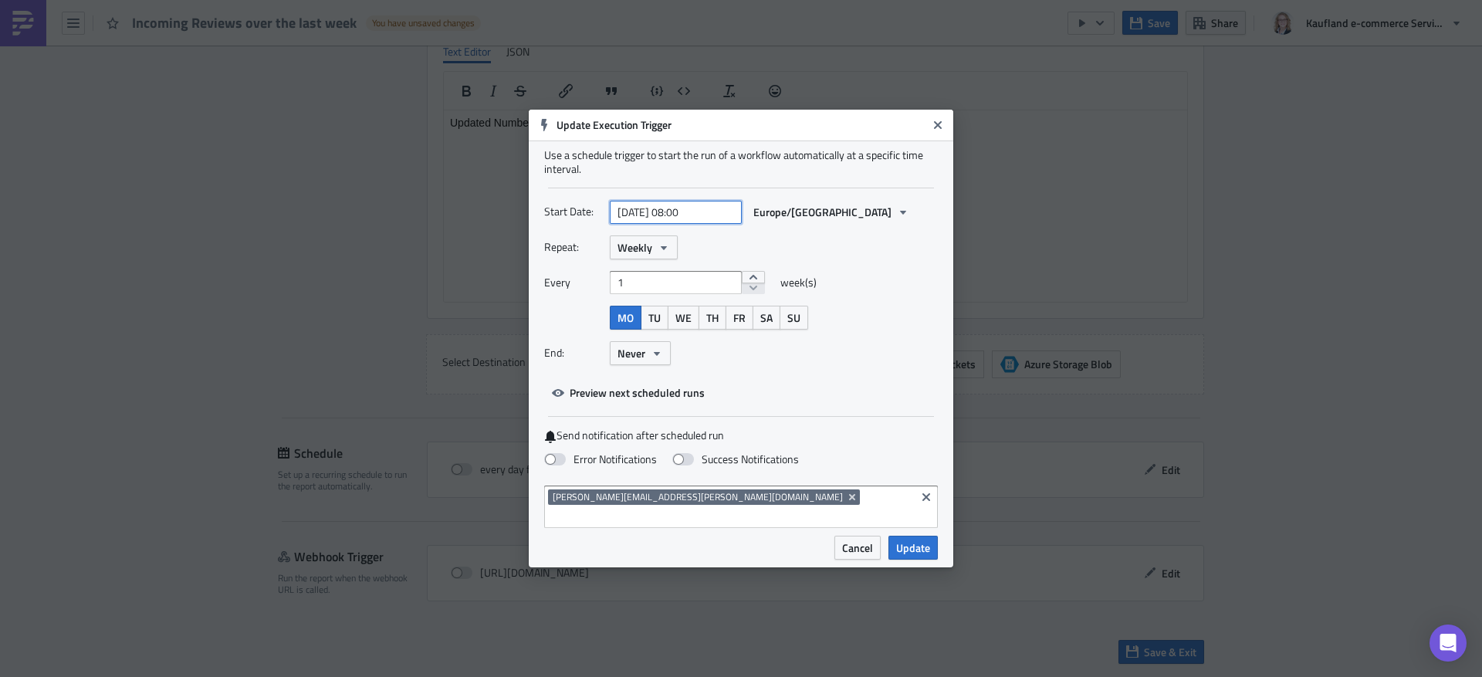
click at [696, 221] on input "[DATE] 08:00" at bounding box center [676, 212] width 132 height 23
select select "7"
select select "2025"
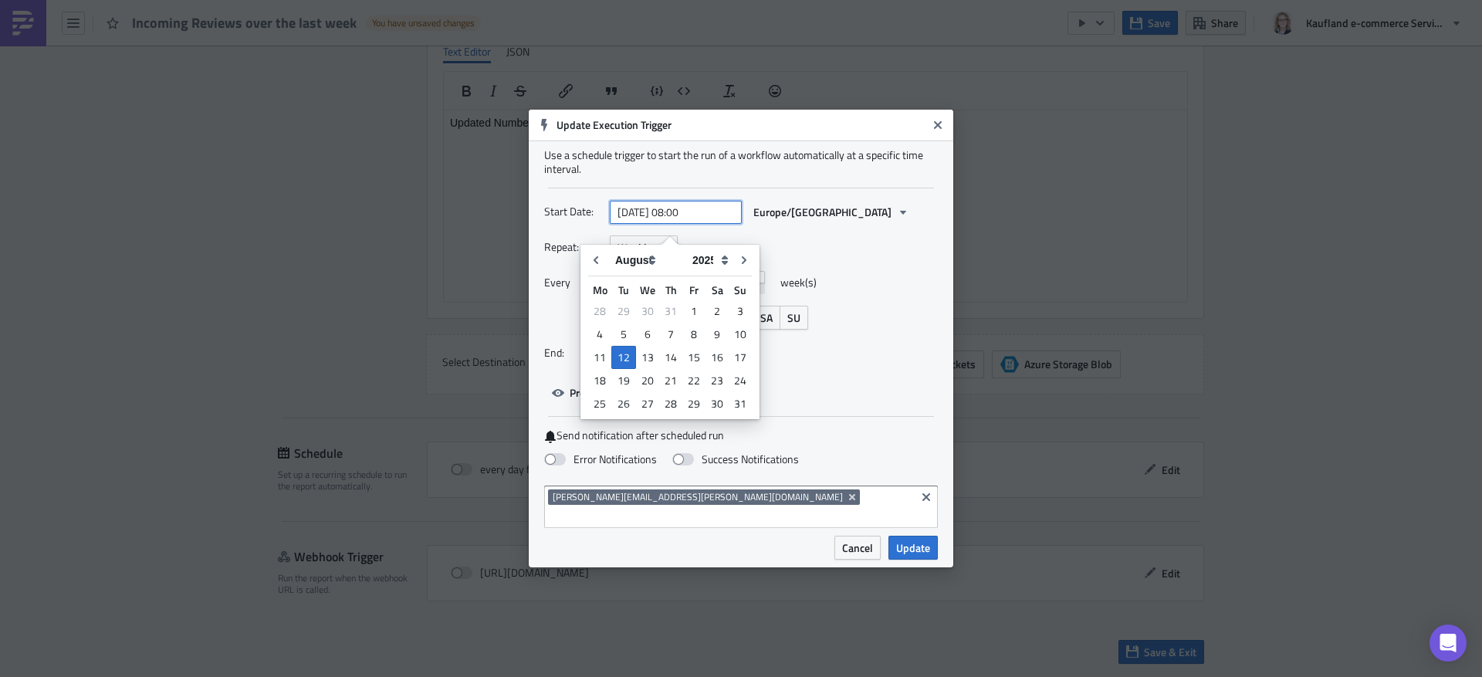
click at [688, 224] on input "[DATE] 08:00" at bounding box center [676, 212] width 132 height 23
type input "[DATE] 09:00"
click at [891, 259] on div "Repeat: Weekly" at bounding box center [741, 247] width 394 height 24
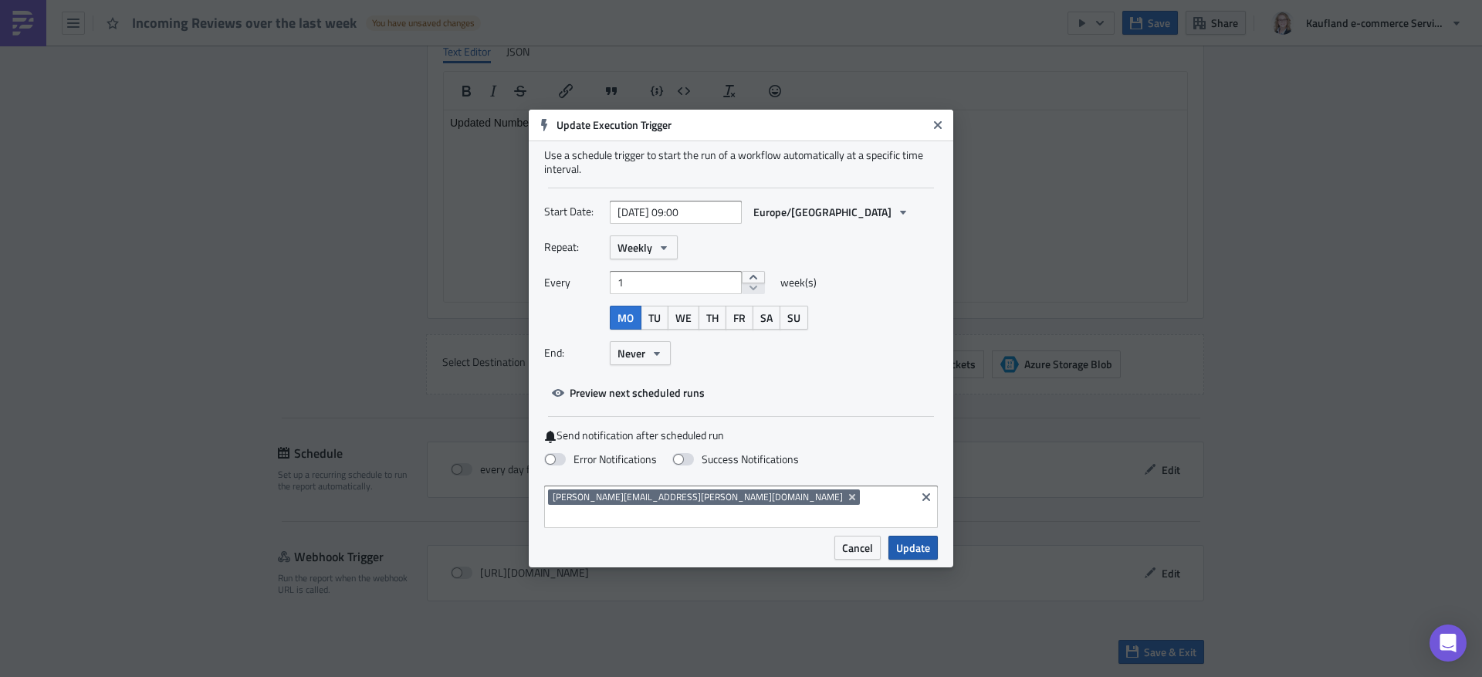
click at [914, 539] on span "Update" at bounding box center [913, 547] width 34 height 16
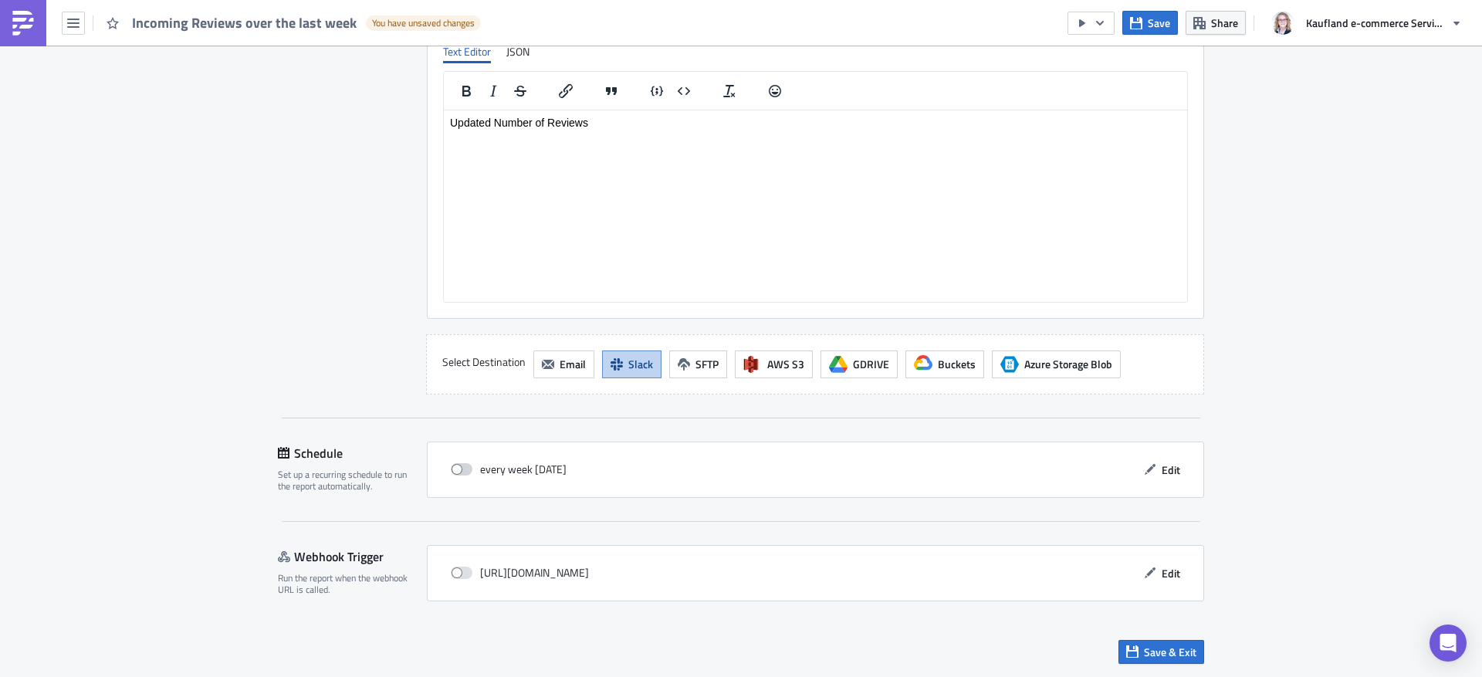
click at [462, 468] on span at bounding box center [462, 469] width 22 height 12
click at [462, 468] on input "checkbox" at bounding box center [459, 470] width 10 height 10
checkbox input "true"
click at [1161, 647] on span "Save & Exit" at bounding box center [1170, 652] width 52 height 16
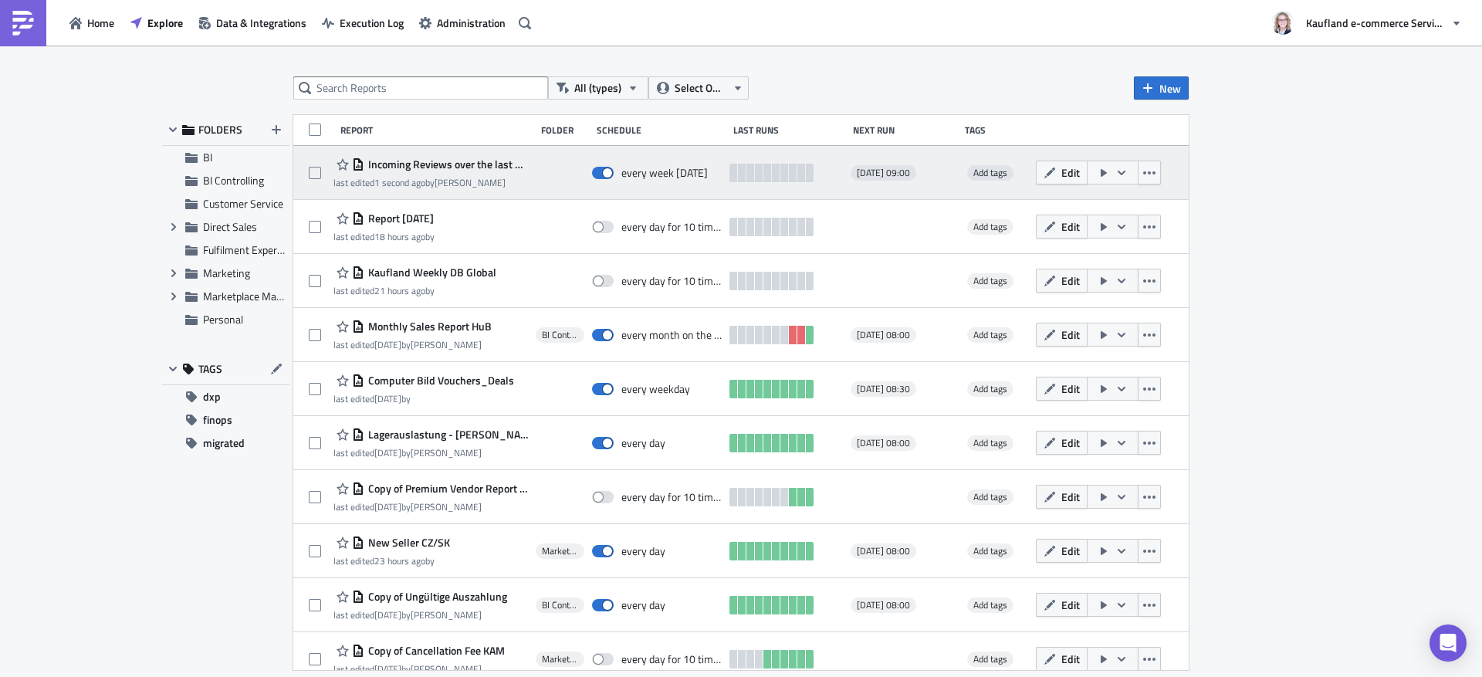
click at [1120, 169] on icon "button" at bounding box center [1121, 173] width 12 height 12
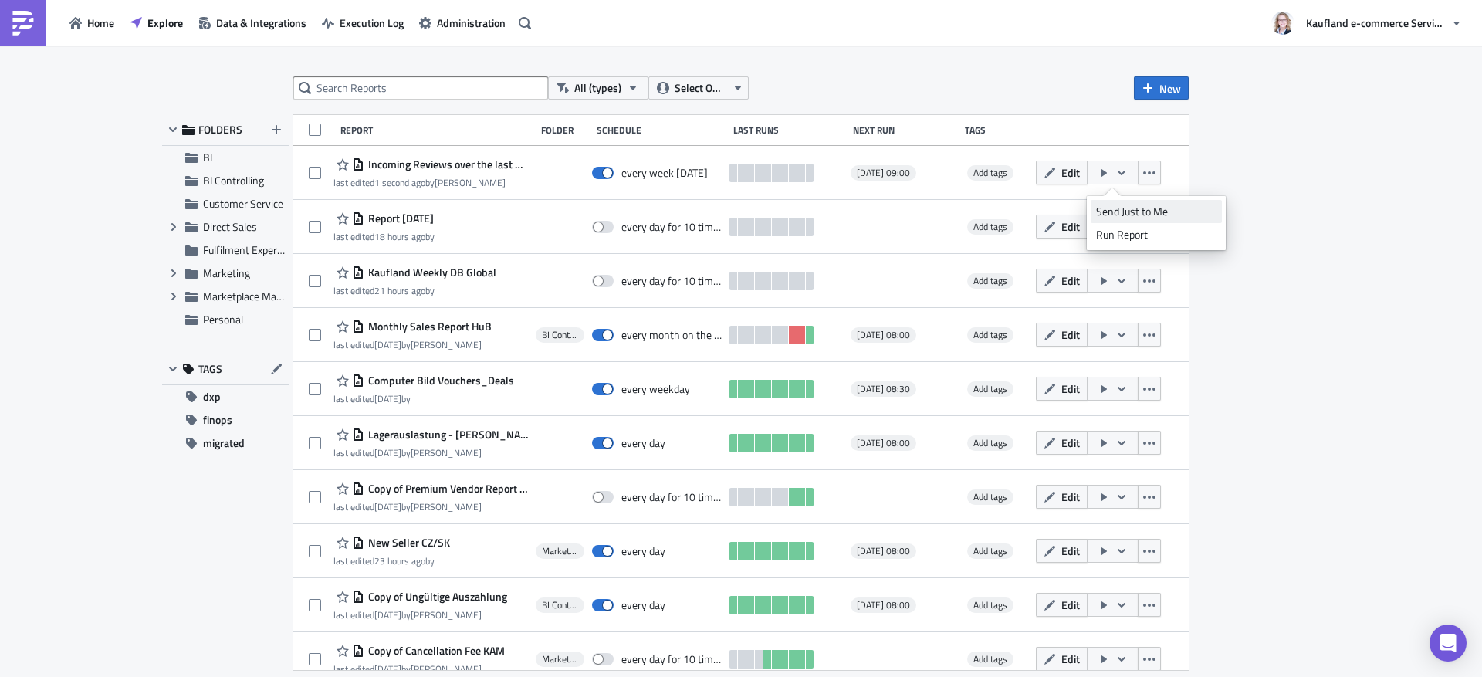
click at [1145, 204] on div "Send Just to Me" at bounding box center [1156, 211] width 120 height 15
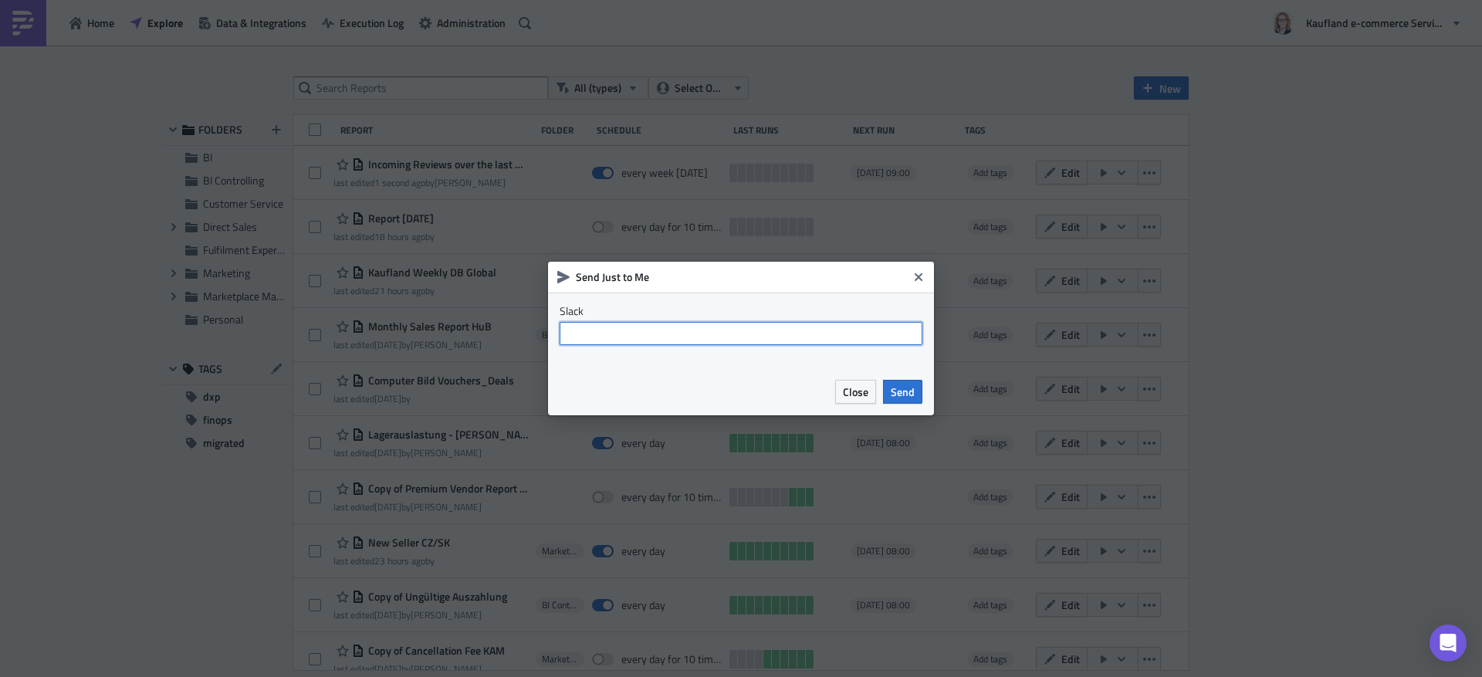
click at [802, 327] on input "text" at bounding box center [740, 333] width 363 height 23
type input "jo"
click at [850, 385] on span "Close" at bounding box center [855, 392] width 25 height 16
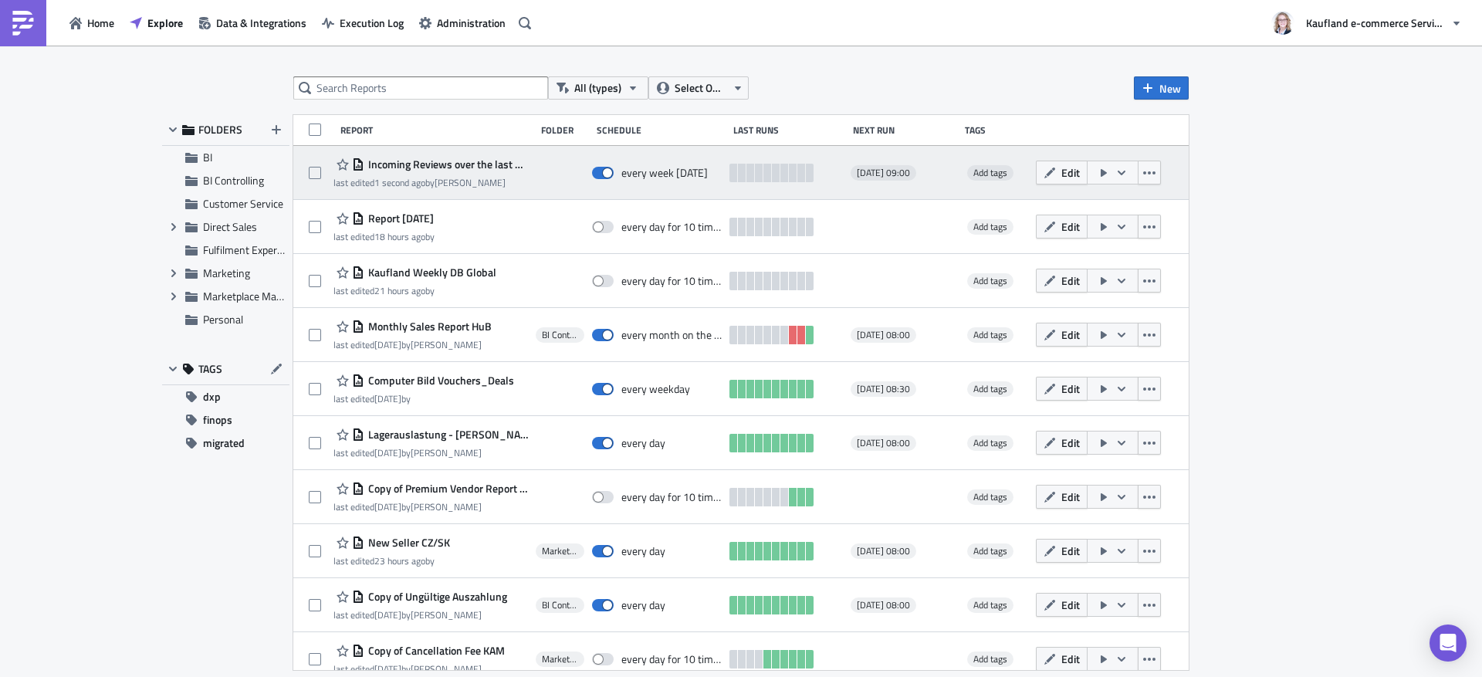
click at [1100, 173] on icon "button" at bounding box center [1103, 173] width 12 height 12
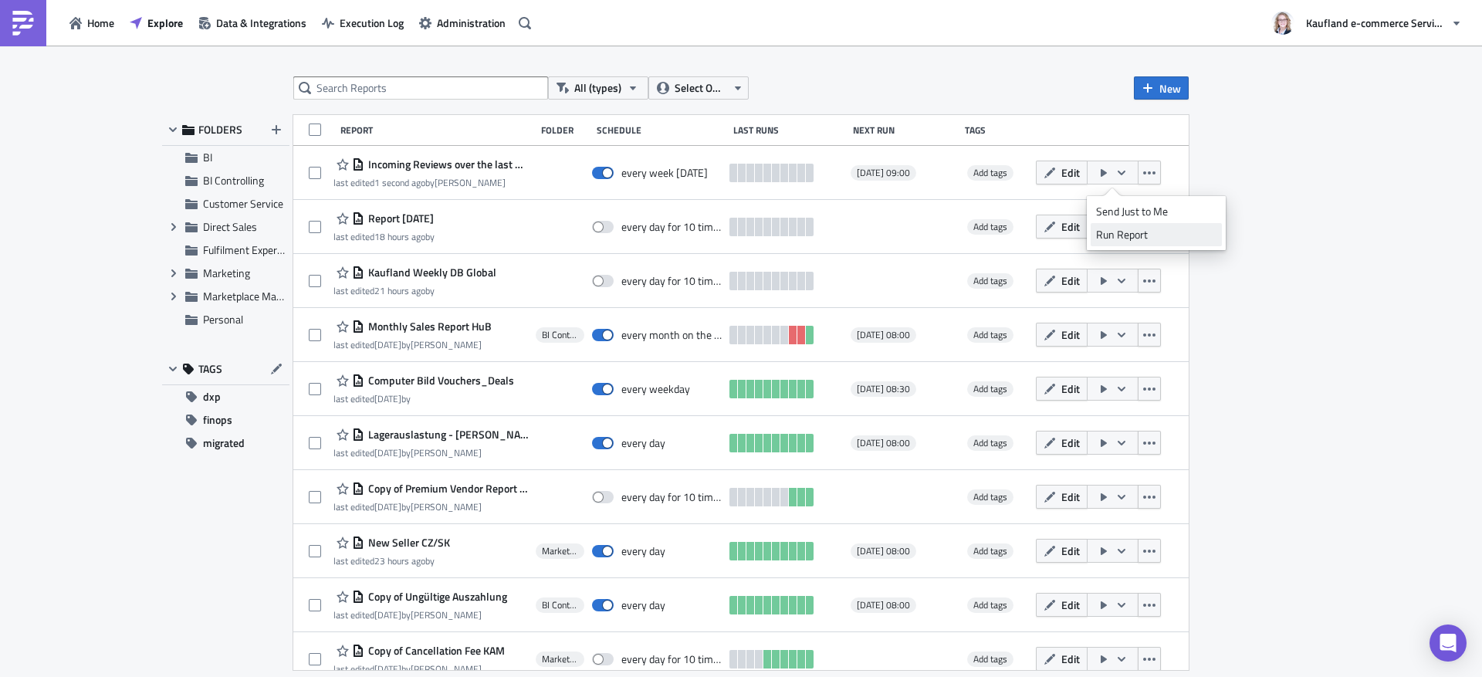
click at [1124, 240] on div "Run Report" at bounding box center [1156, 234] width 120 height 15
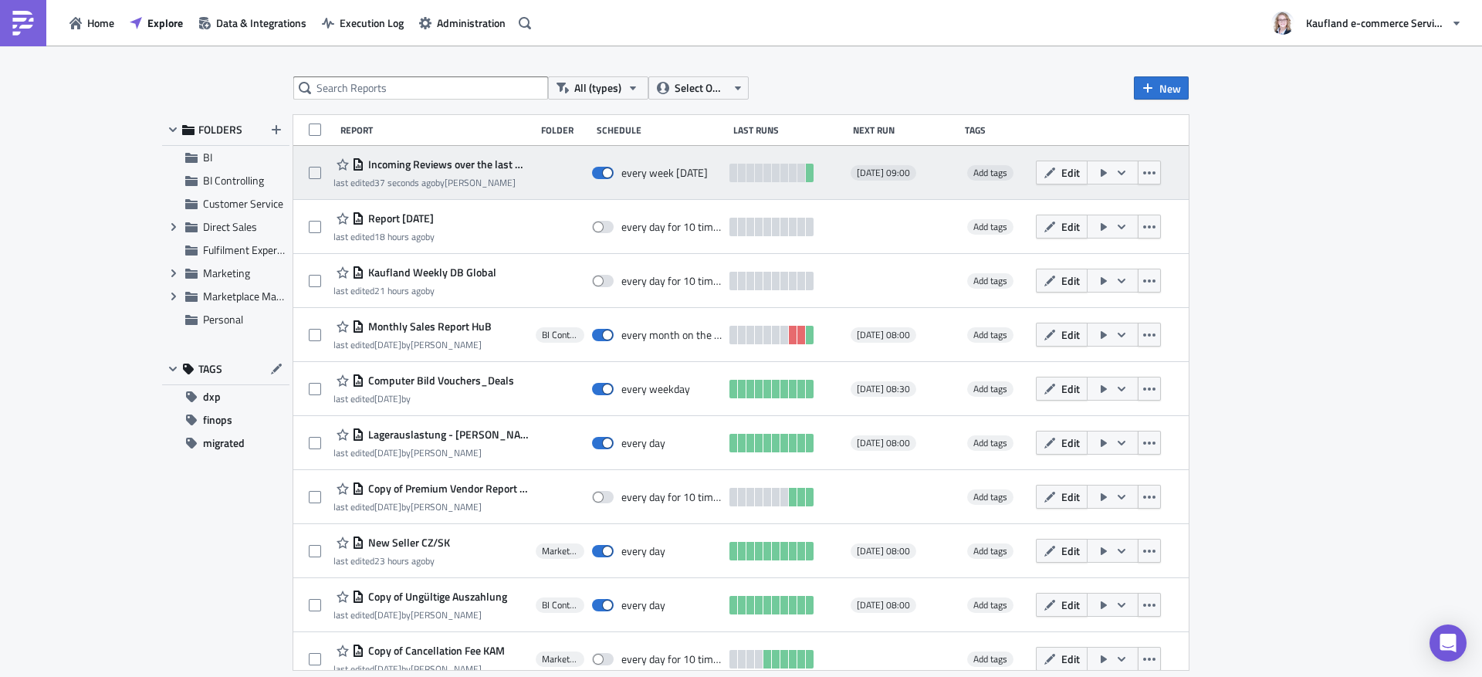
click at [475, 168] on span "Incoming Reviews over the last week" at bounding box center [446, 164] width 164 height 14
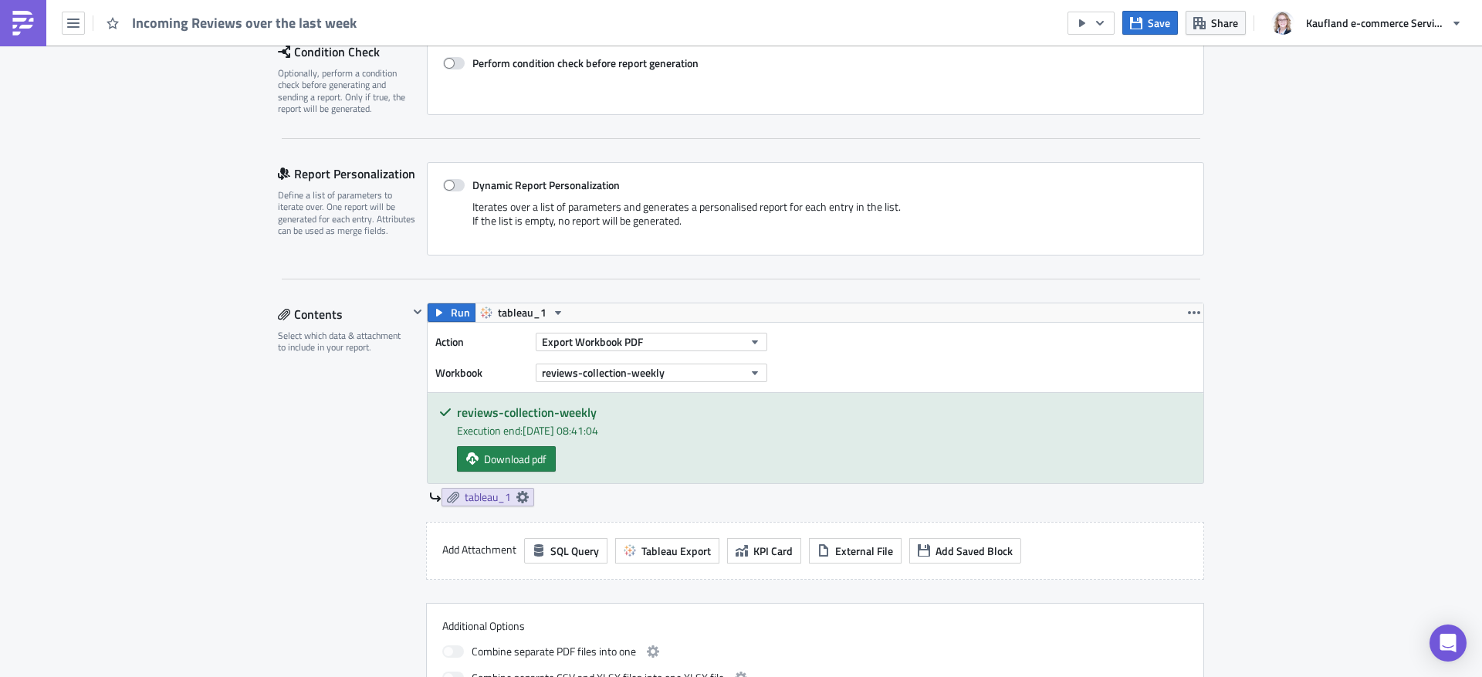
scroll to position [222, 0]
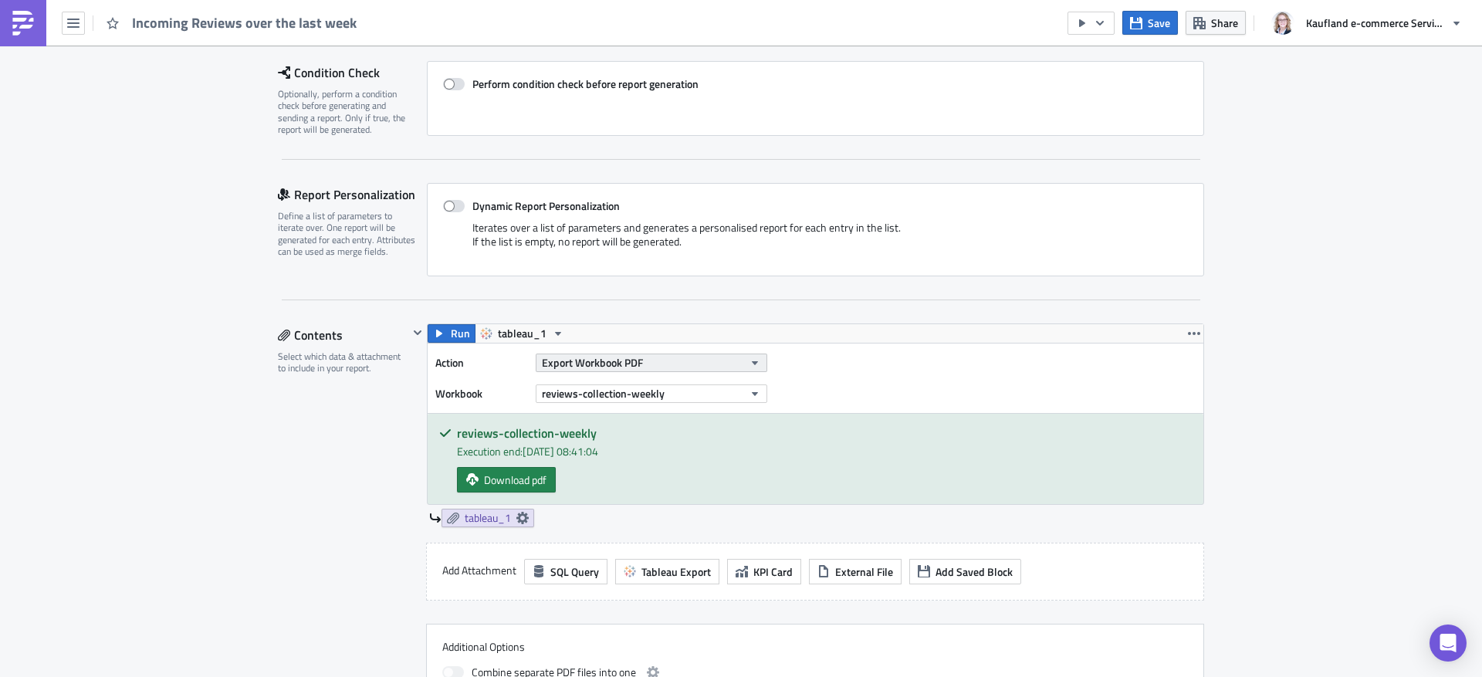
click at [620, 360] on span "Export Workbook PDF" at bounding box center [592, 362] width 101 height 16
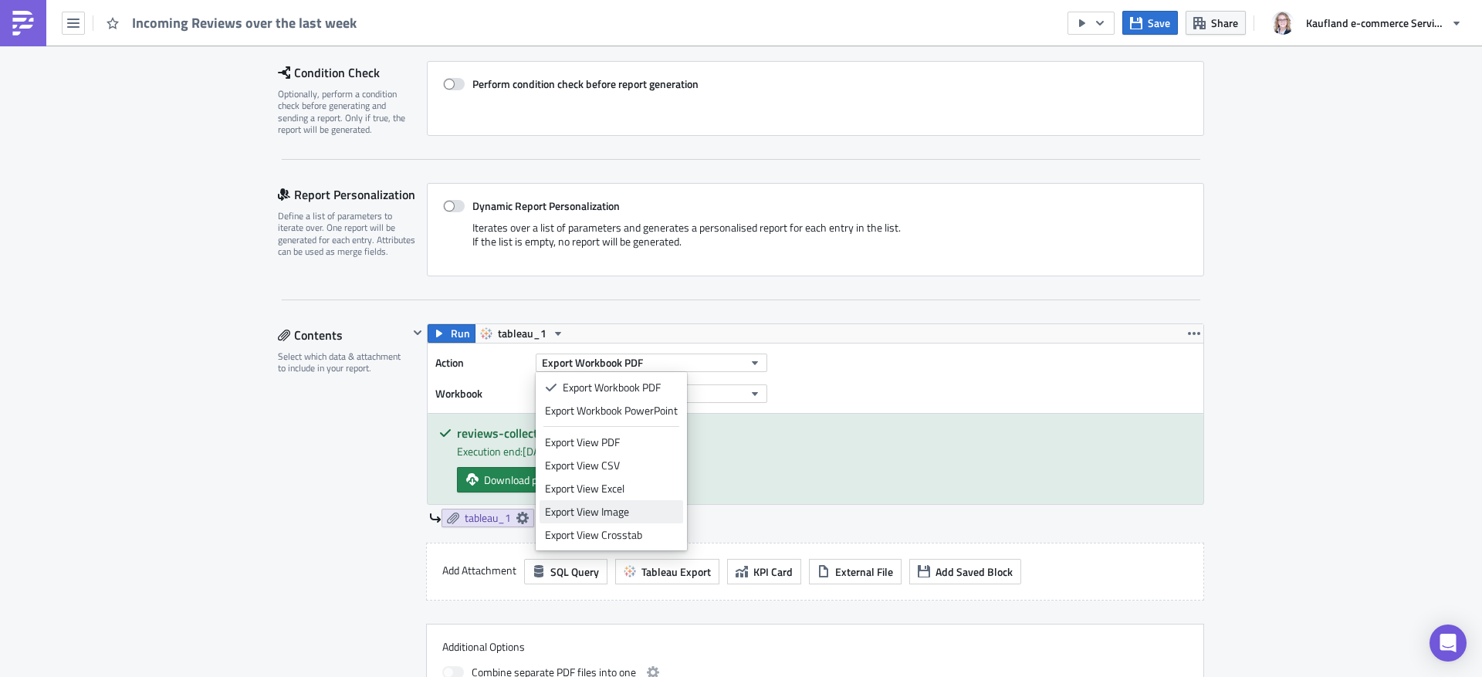
click at [626, 501] on link "Export View Image" at bounding box center [611, 511] width 144 height 23
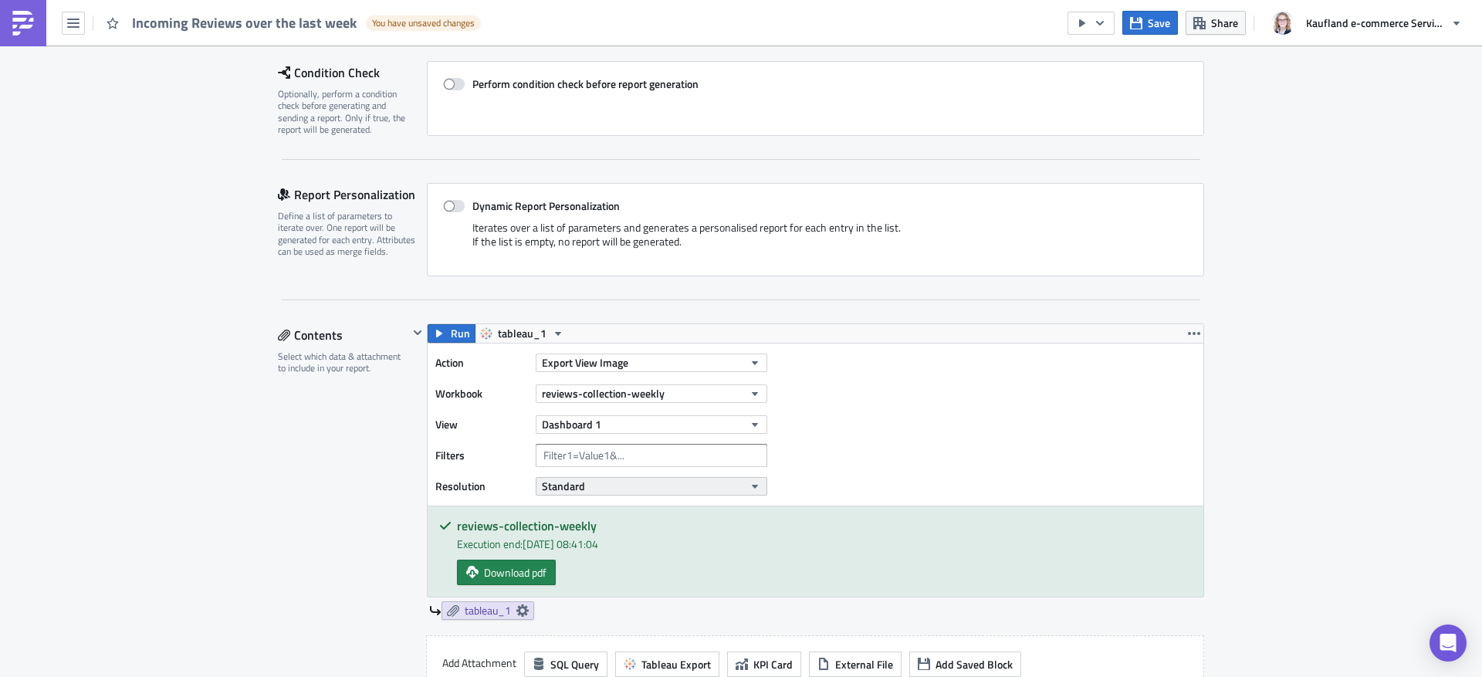
click at [622, 485] on button "Standard" at bounding box center [651, 486] width 231 height 19
click at [433, 333] on icon "button" at bounding box center [439, 333] width 12 height 12
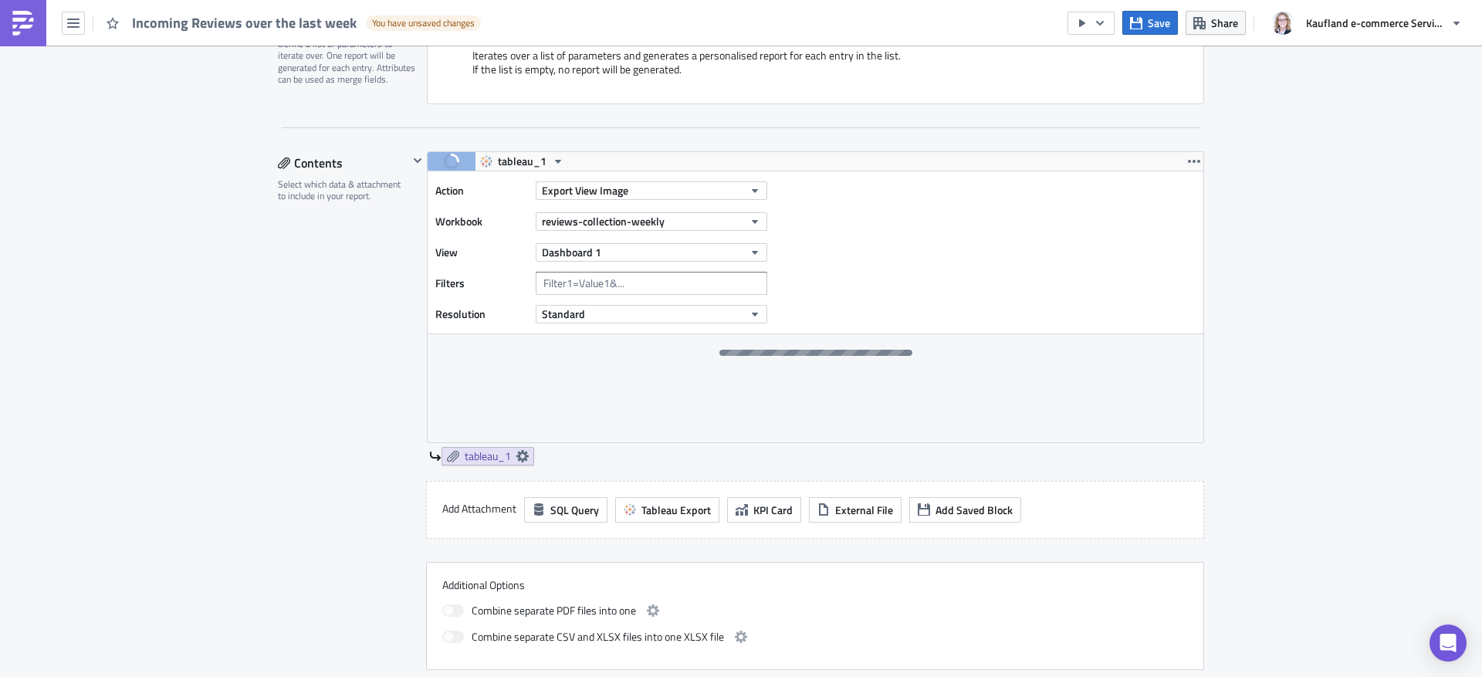
scroll to position [278, 0]
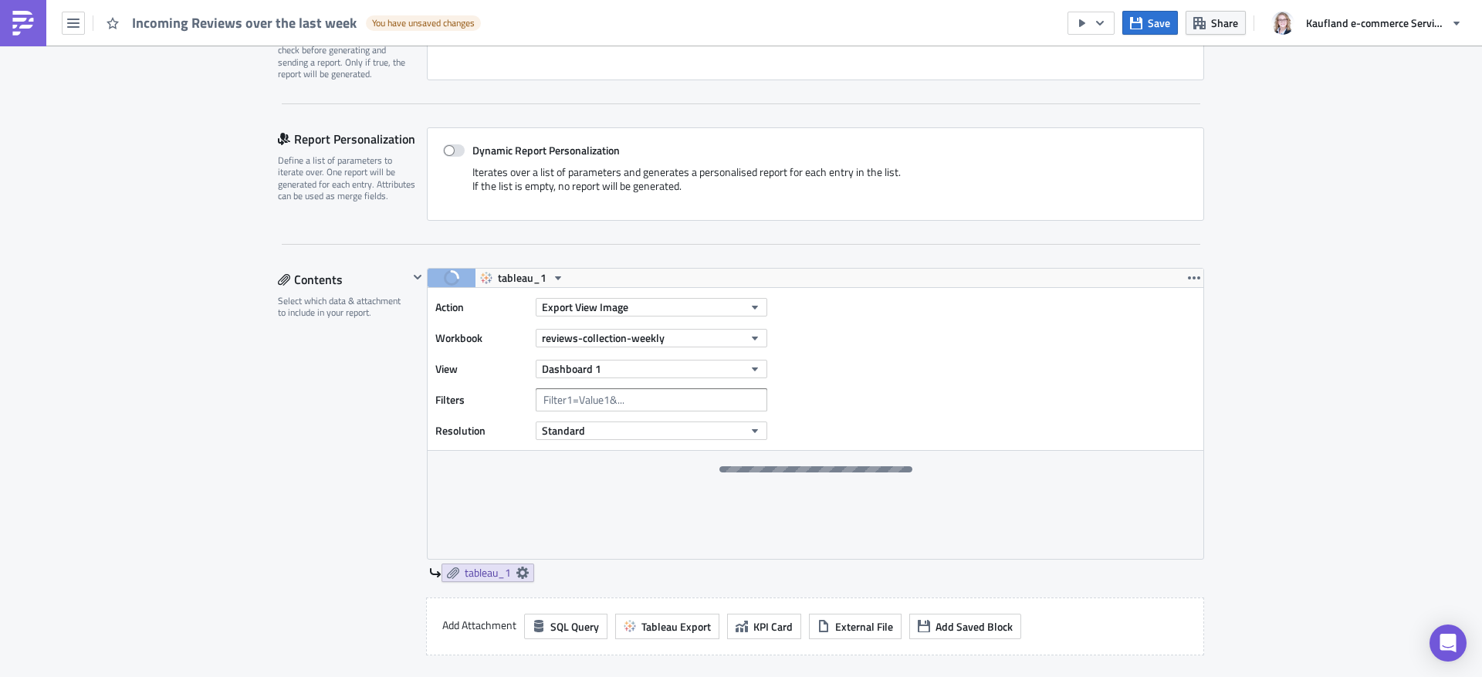
click at [1103, 471] on div at bounding box center [815, 505] width 776 height 108
click at [853, 482] on div at bounding box center [815, 505] width 776 height 108
click at [844, 470] on div at bounding box center [815, 469] width 193 height 6
click at [646, 306] on button "Export View Image" at bounding box center [651, 307] width 231 height 19
click at [653, 320] on link "Export Workbook PDF" at bounding box center [611, 331] width 144 height 23
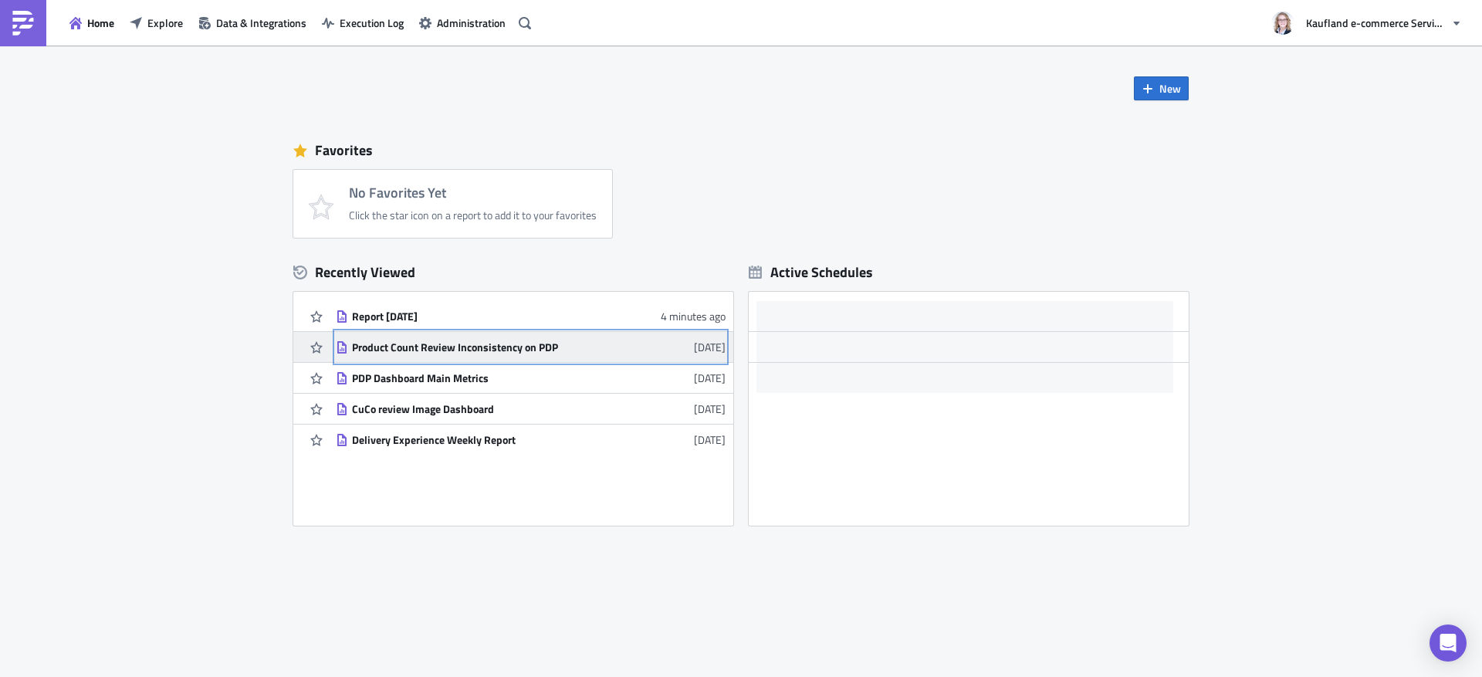
click at [419, 354] on link "Product Count Review Inconsistency on PDP 2 months ago" at bounding box center [531, 347] width 390 height 30
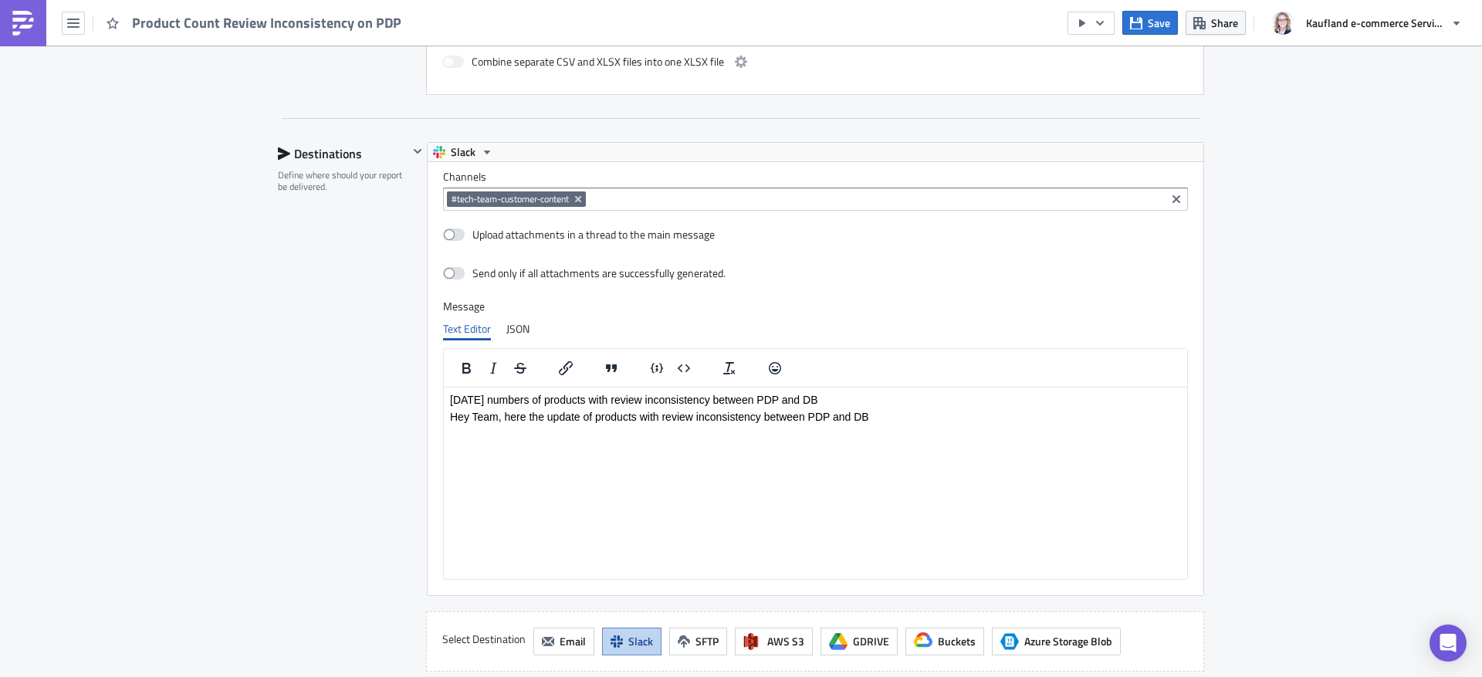
scroll to position [955, 0]
